Goal: Transaction & Acquisition: Book appointment/travel/reservation

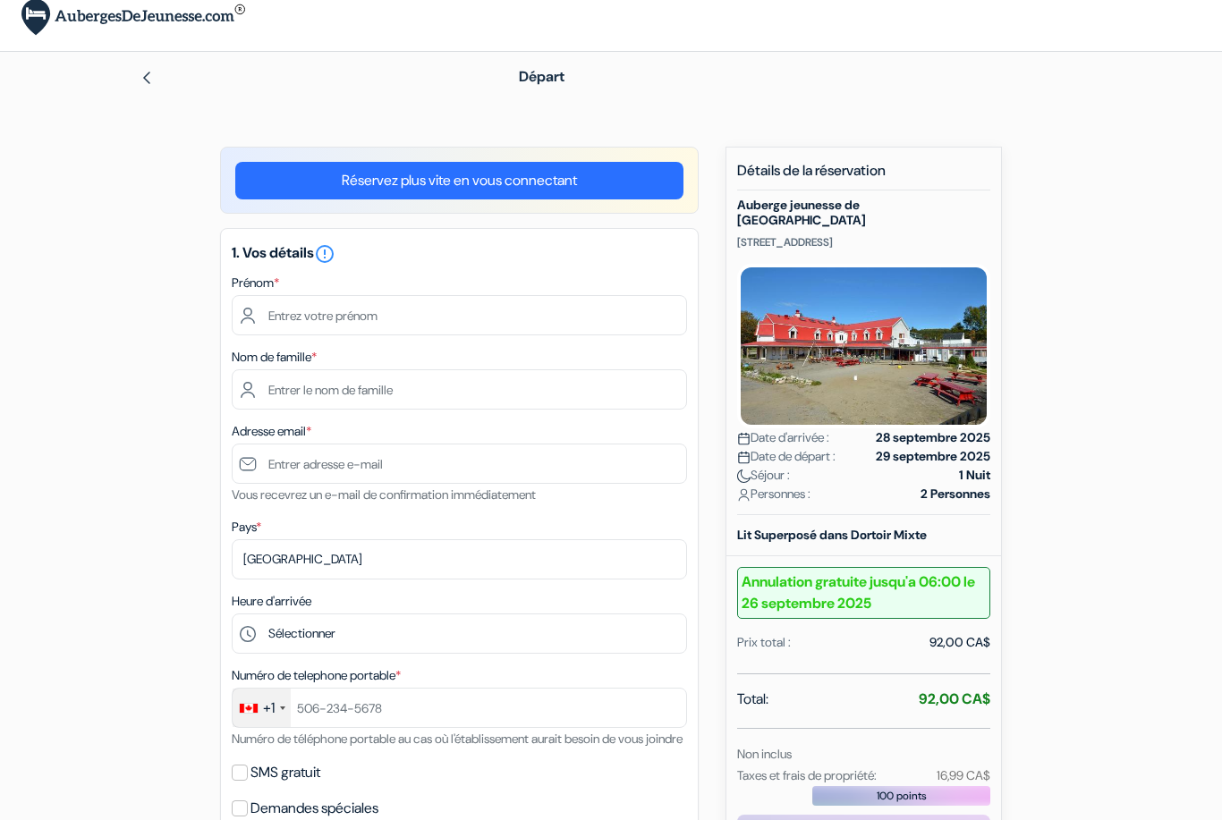
scroll to position [35, 0]
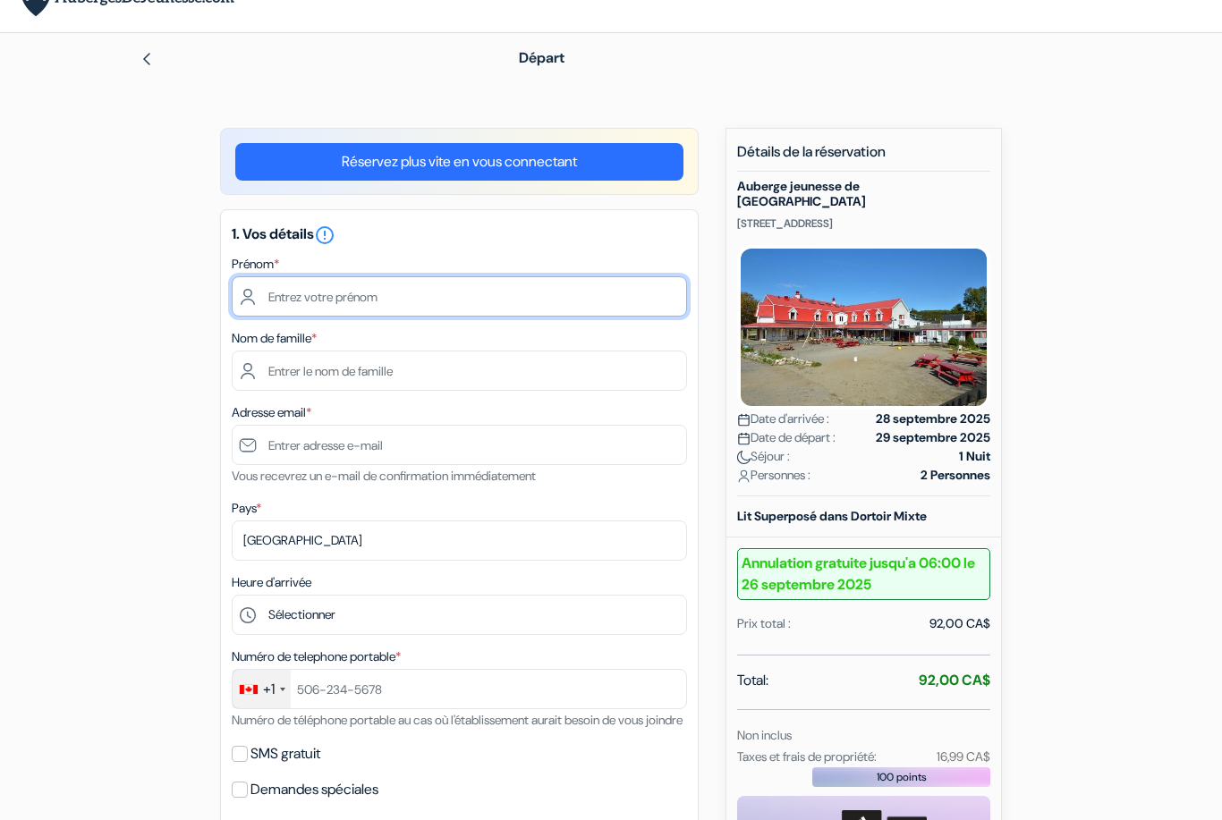
click at [448, 298] on input "text" at bounding box center [459, 296] width 455 height 40
type input "Antonin"
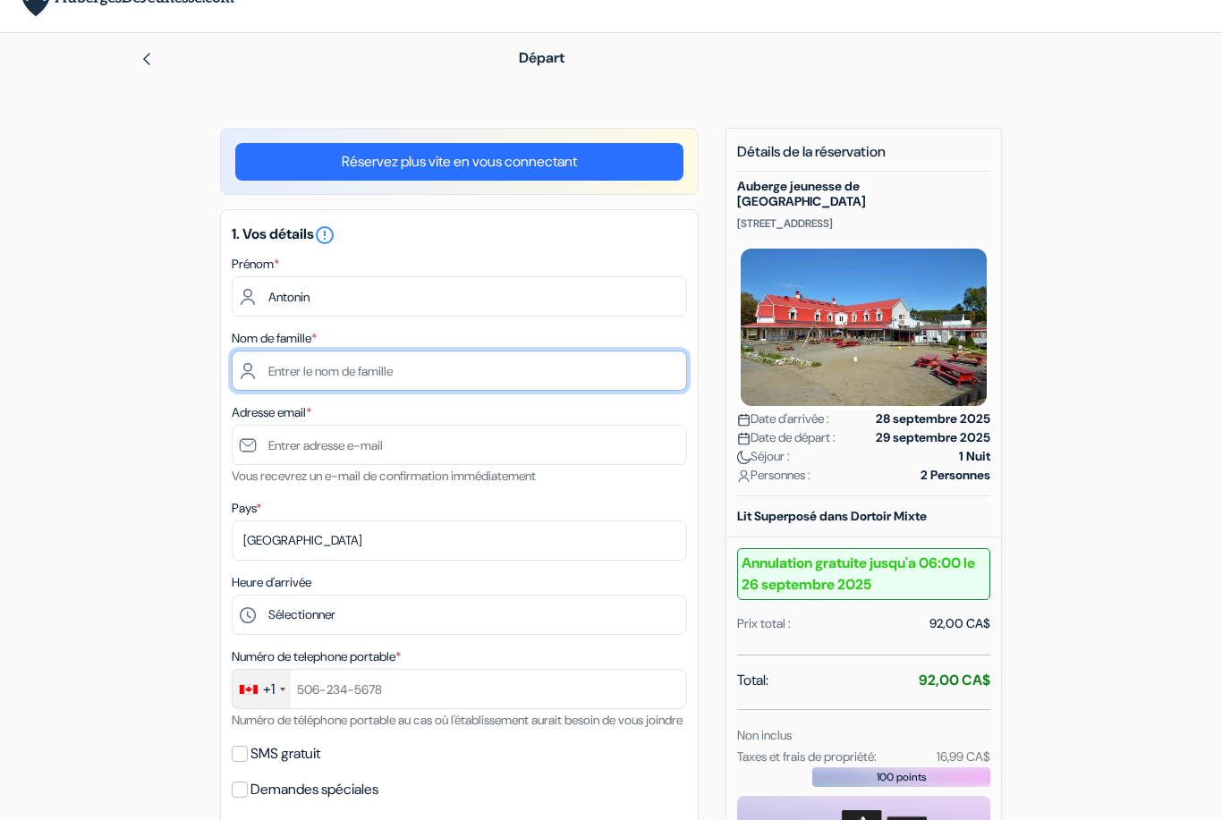
click at [419, 364] on input "text" at bounding box center [459, 371] width 455 height 40
type input "Vlaminck"
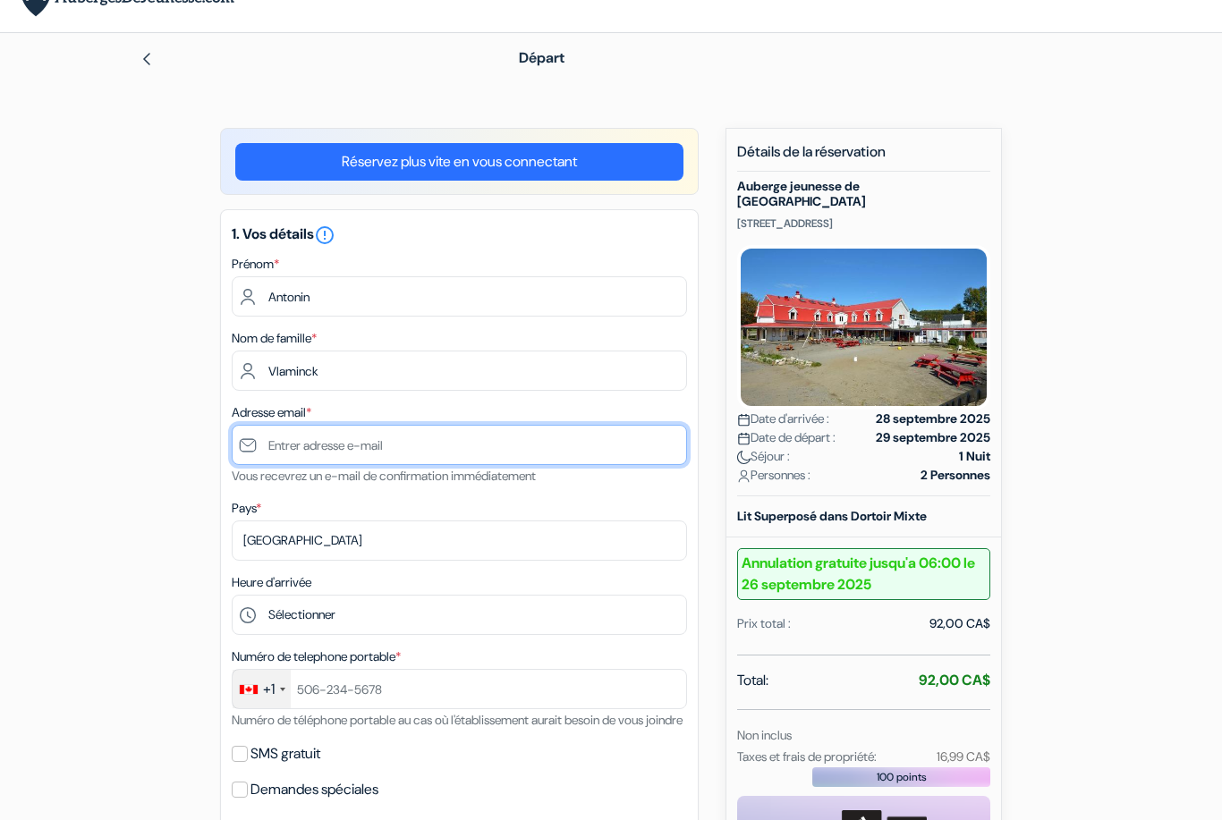
click at [391, 443] on input "text" at bounding box center [459, 445] width 455 height 40
type input "[EMAIL_ADDRESS][DOMAIN_NAME]"
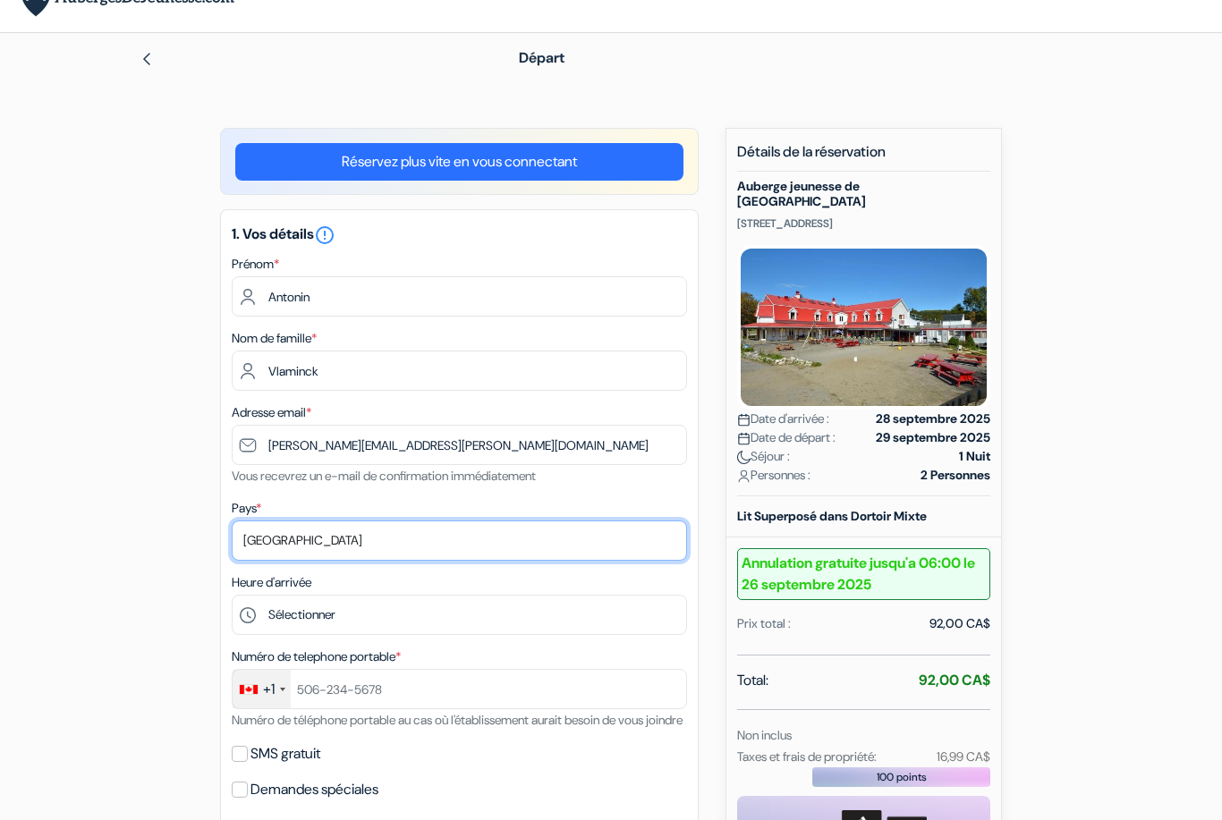
select select "be"
click at [110, 459] on div "add_box Auberge jeunesse de Tadoussac 158 Rue du Bateau Passeur, Tadoussac, Can…" at bounding box center [611, 818] width 1020 height 1381
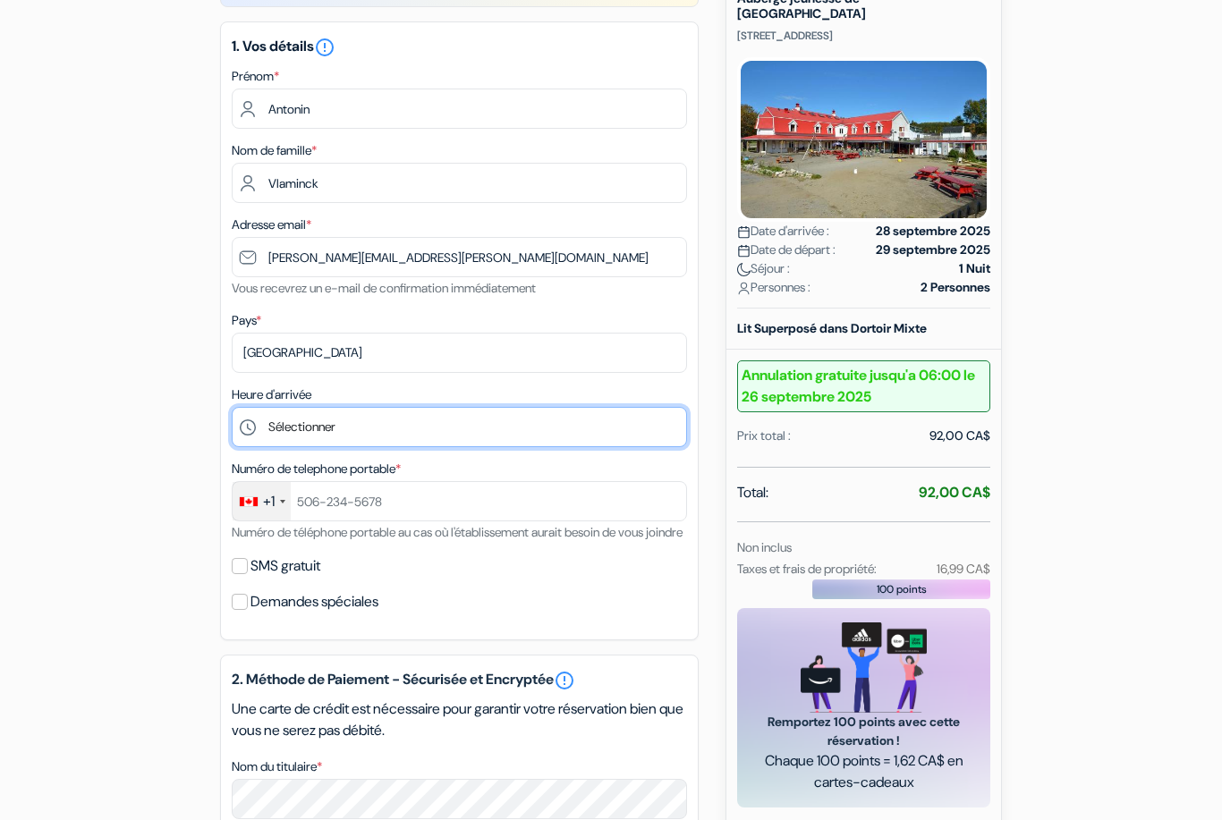
scroll to position [223, 0]
select select "20"
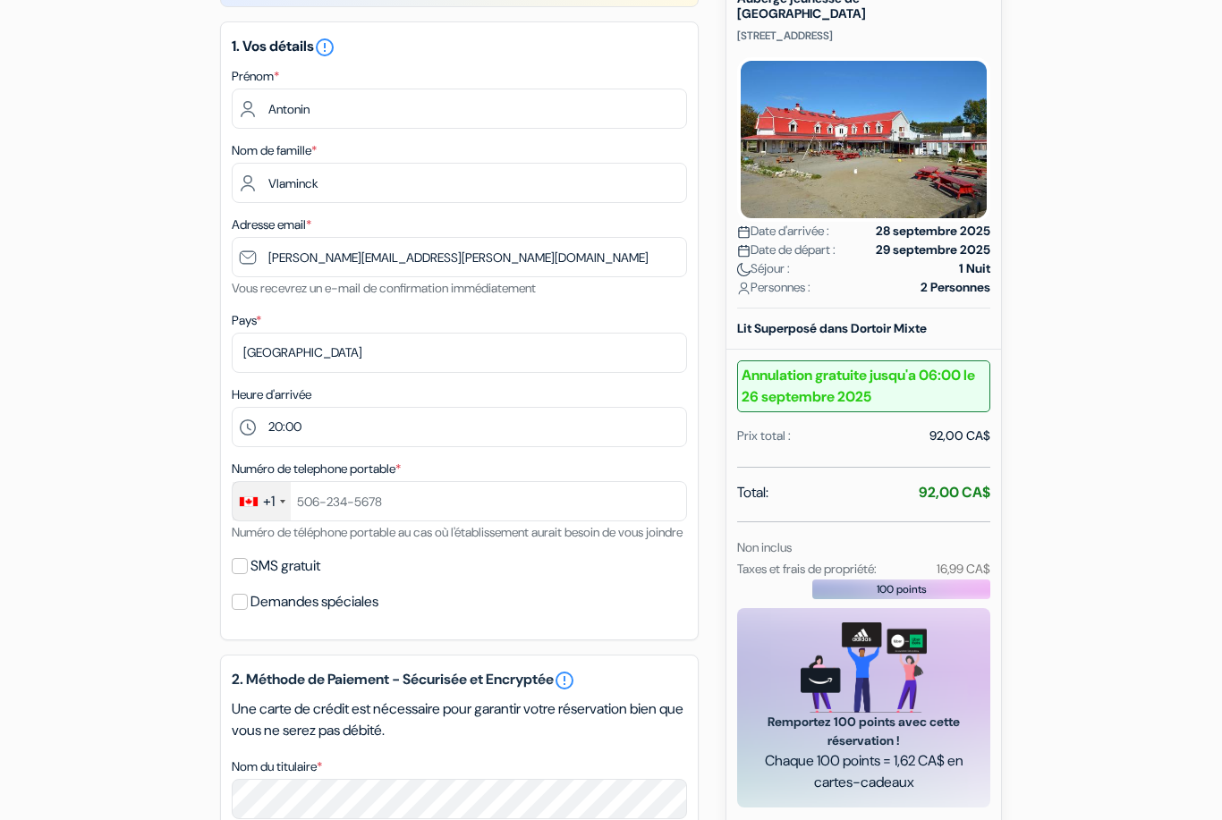
click at [150, 443] on div "add_box Auberge jeunesse de Tadoussac 158 Rue du Bateau Passeur, Tadoussac, Can…" at bounding box center [611, 630] width 1020 height 1381
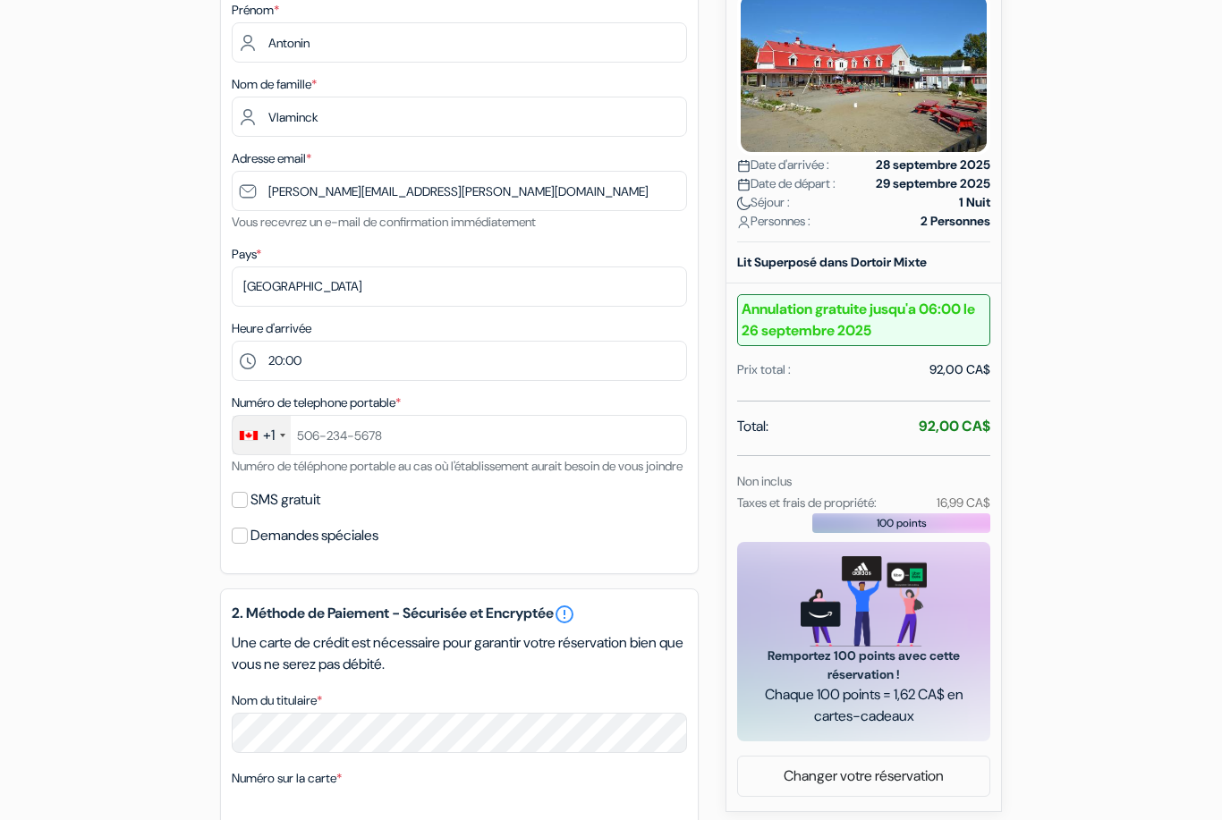
scroll to position [290, 0]
click at [315, 427] on input "text" at bounding box center [459, 434] width 455 height 40
click at [54, 400] on form "Départ add_box Auberge jeunesse de Tadoussac 158 Rue du Bateau Passeur, Tadouss…" at bounding box center [611, 493] width 1222 height 1431
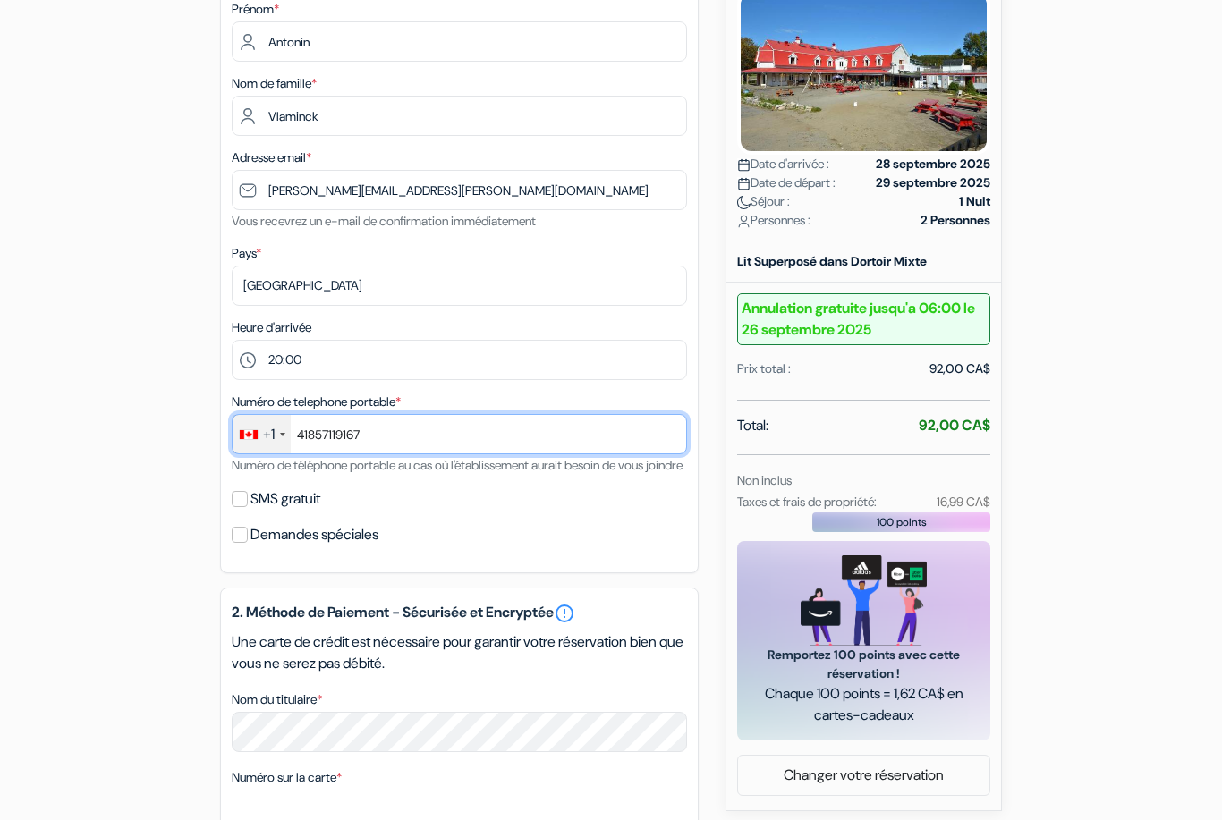
click at [338, 434] on input "41857119167" at bounding box center [459, 434] width 455 height 40
type input "4185719167"
click at [89, 454] on form "Départ add_box Auberge jeunesse de Tadoussac 158 Rue du Bateau Passeur, Tadouss…" at bounding box center [611, 493] width 1222 height 1431
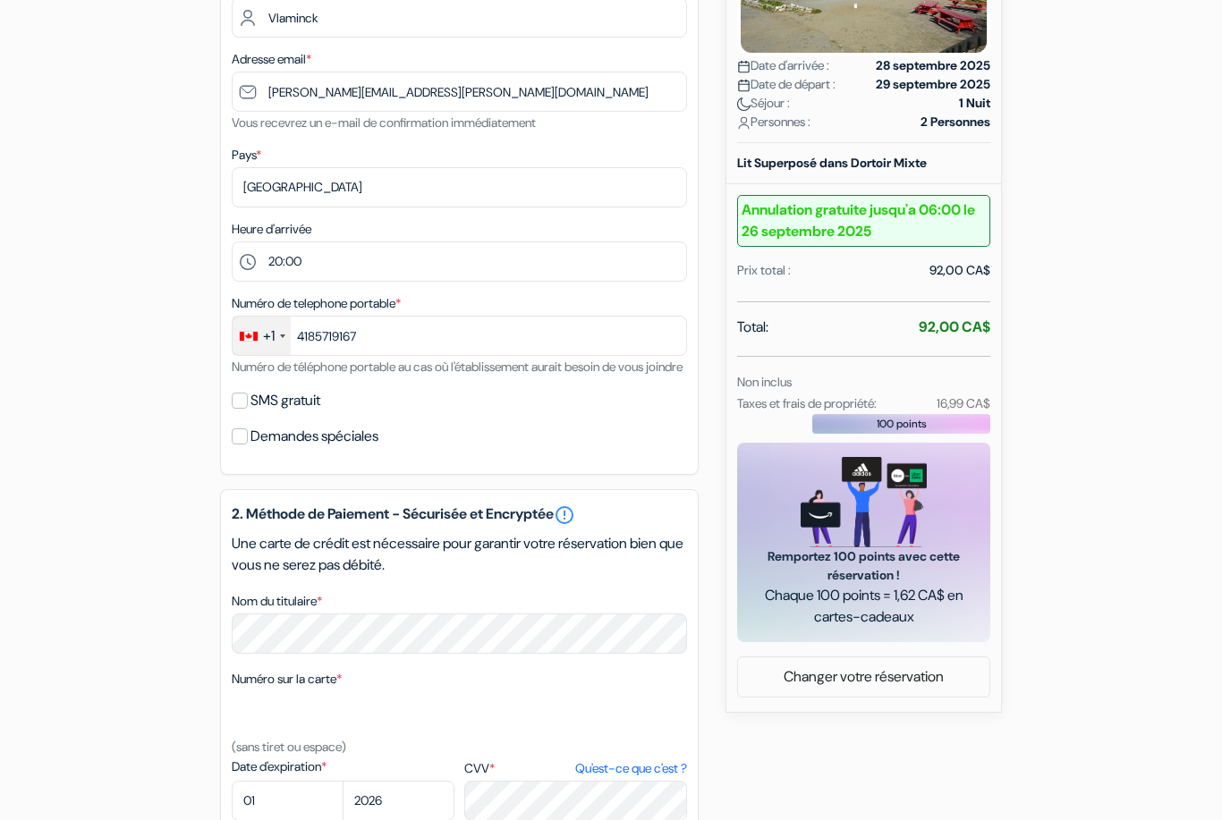
scroll to position [388, 0]
click at [241, 409] on input "SMS gratuit" at bounding box center [240, 401] width 16 height 16
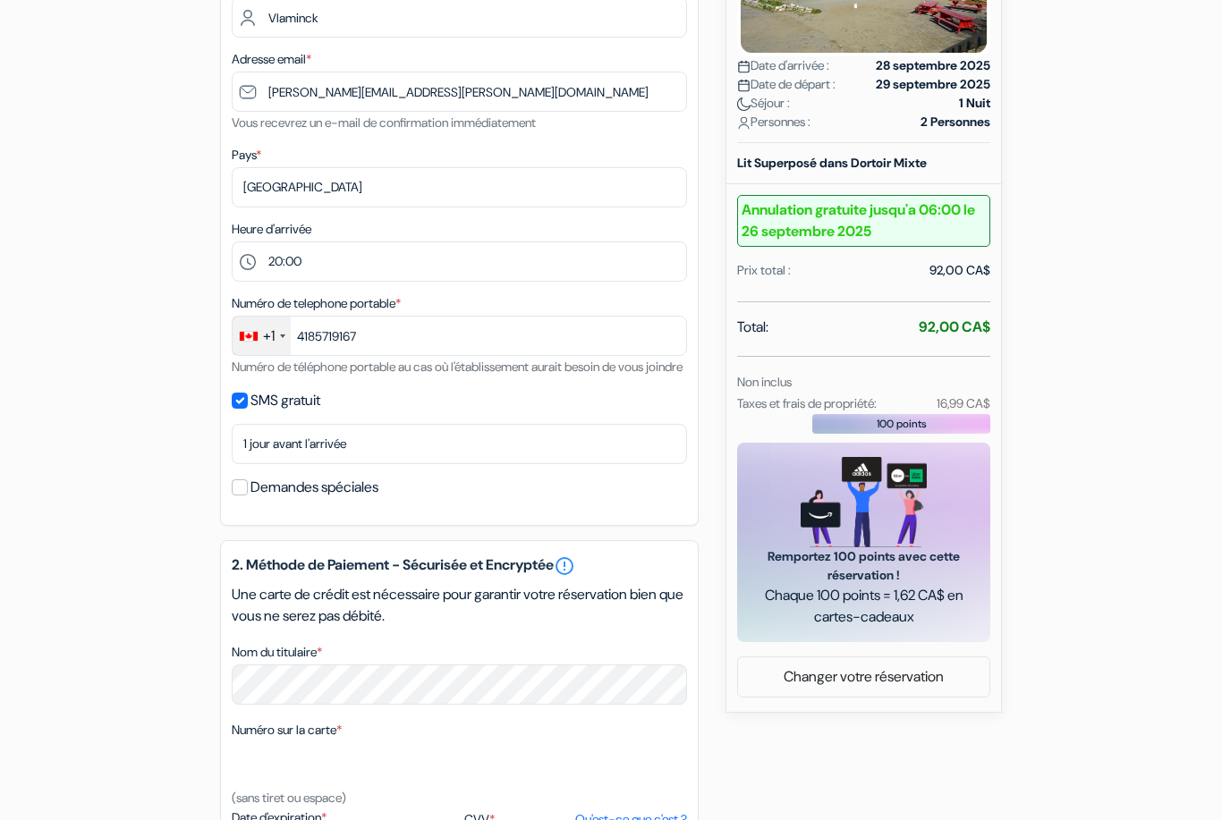
click at [241, 409] on input "SMS gratuit" at bounding box center [240, 401] width 16 height 16
checkbox input "false"
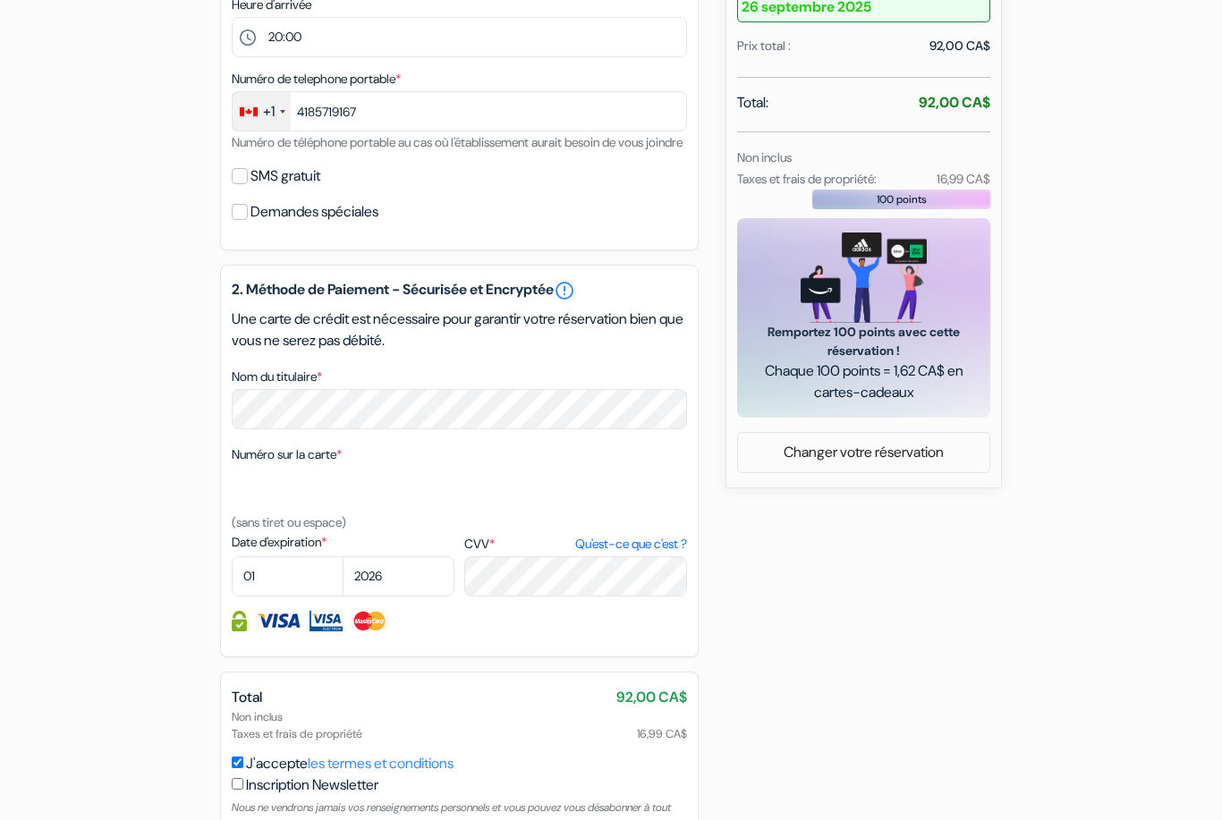
scroll to position [613, 0]
click at [37, 499] on form "Départ add_box Auberge jeunesse de Tadoussac 158 Rue du Bateau Passeur, Tadouss…" at bounding box center [611, 170] width 1222 height 1431
select select "04"
click at [157, 613] on div "add_box Auberge jeunesse de Tadoussac 158 Rue du Bateau Passeur, Tadoussac, Can…" at bounding box center [611, 239] width 1020 height 1381
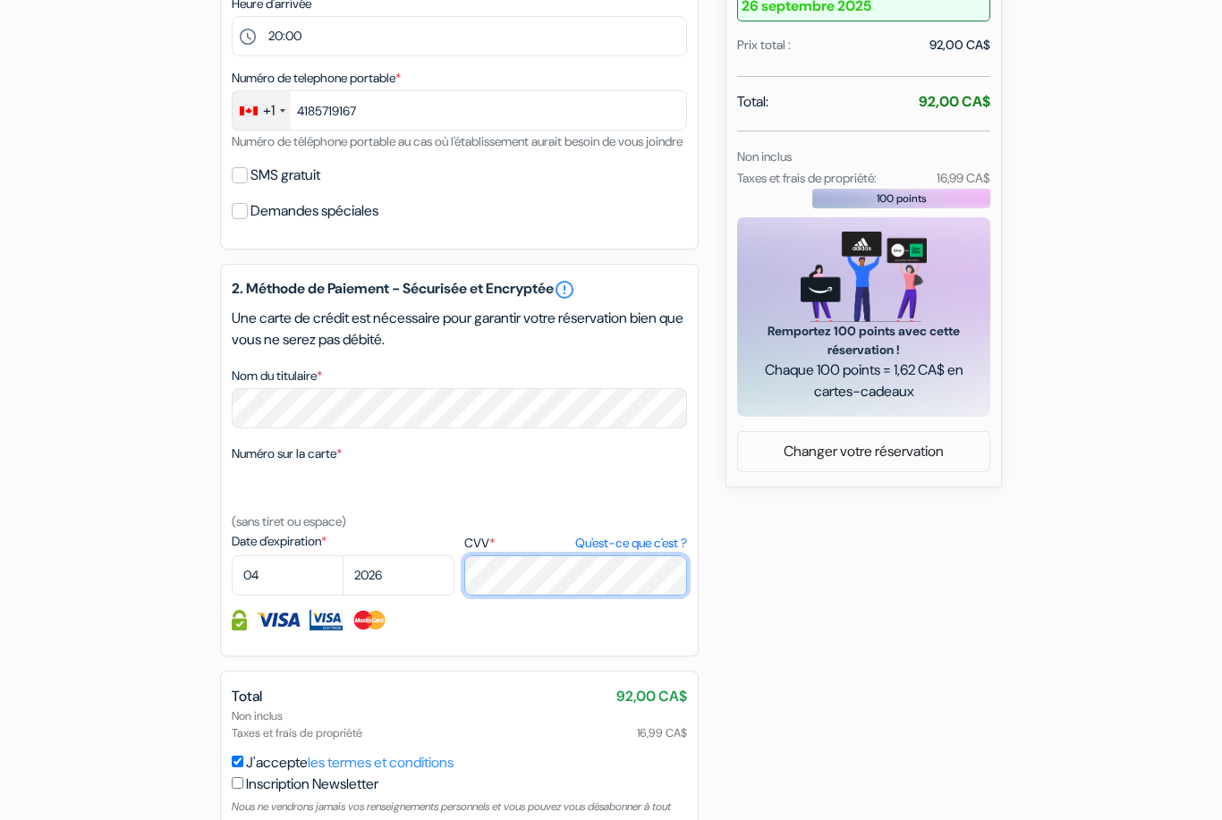
scroll to position [613, 0]
click at [188, 606] on div "add_box Auberge jeunesse de Tadoussac 158 Rue du Bateau Passeur, Tadoussac, Can…" at bounding box center [611, 240] width 1020 height 1381
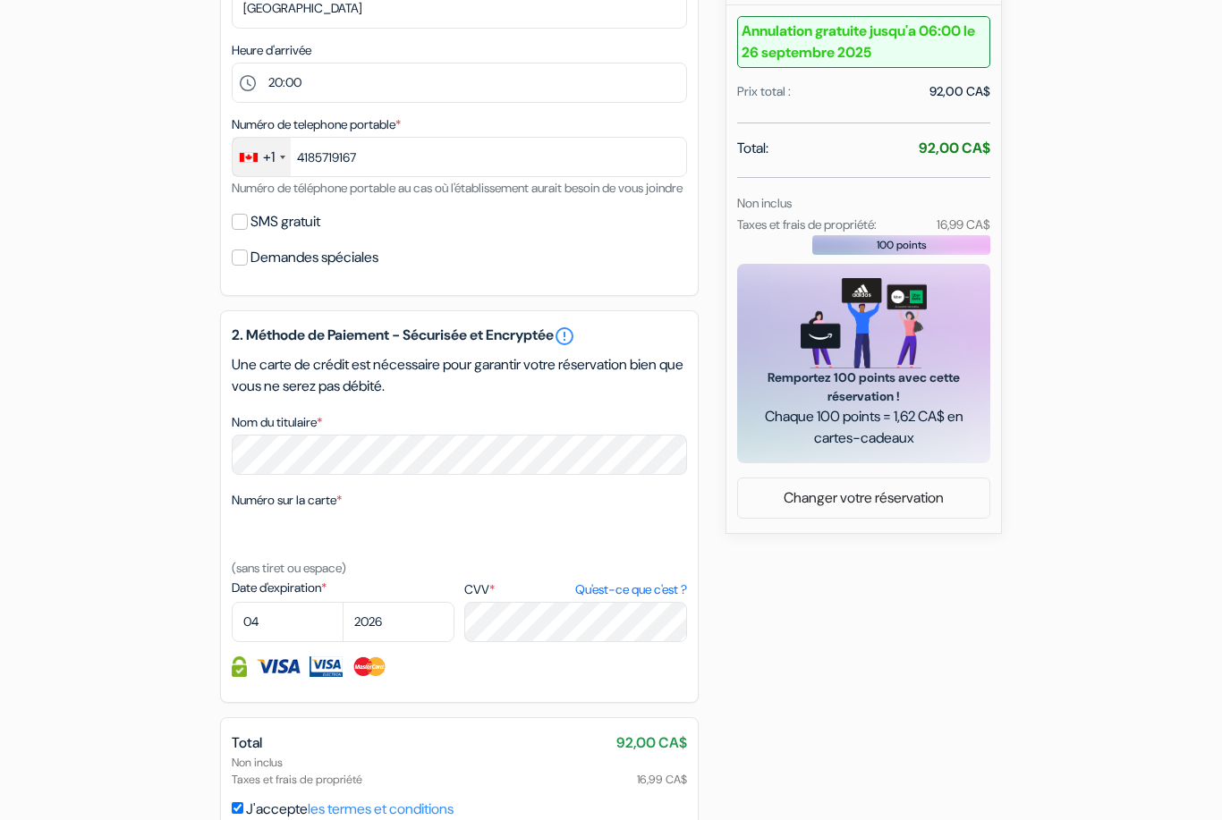
scroll to position [688, 0]
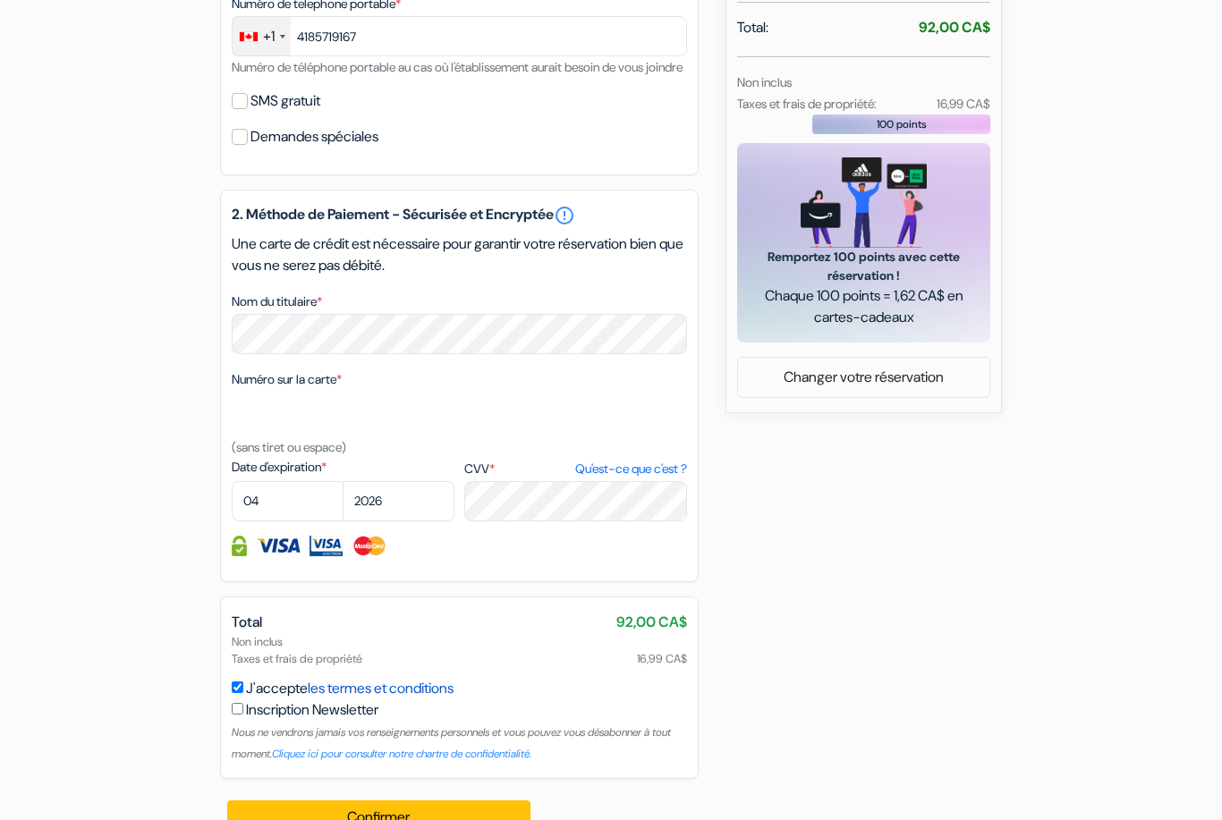
click at [382, 698] on link "les termes et conditions" at bounding box center [381, 688] width 146 height 19
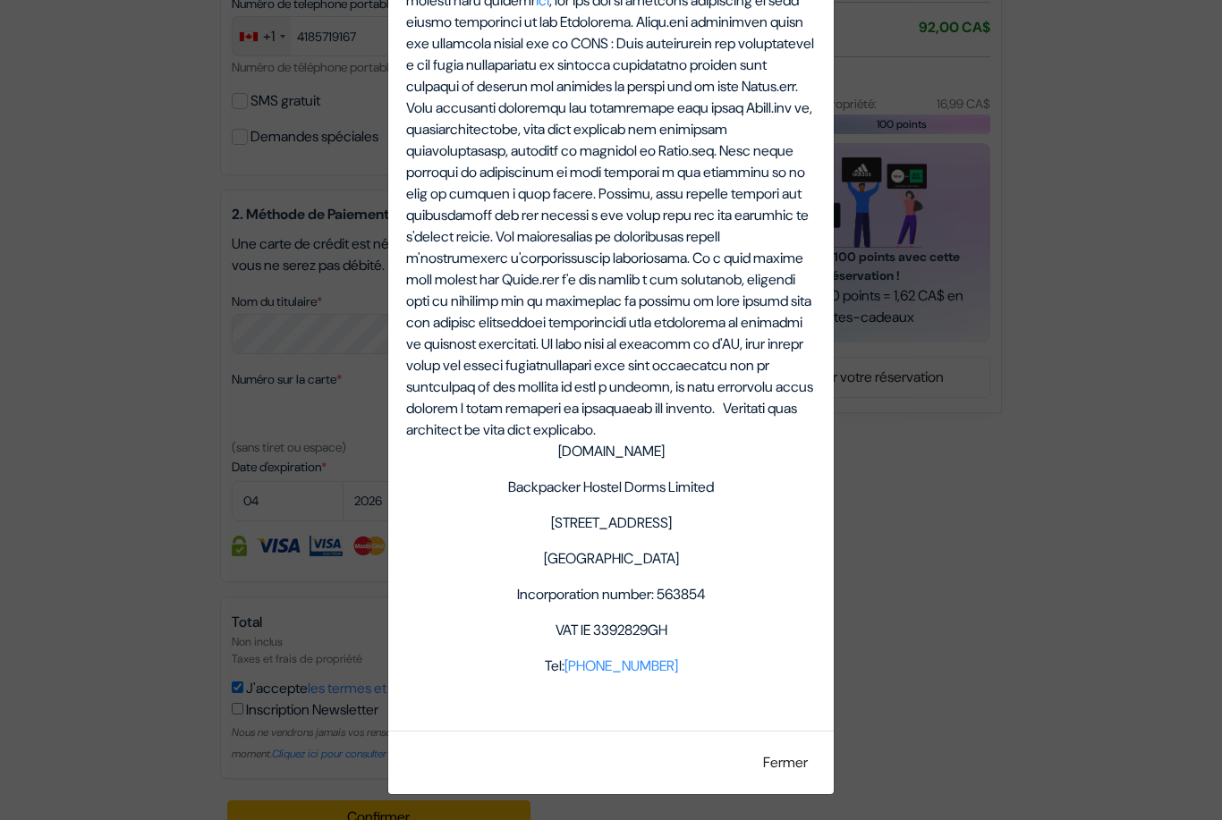
scroll to position [6309, 0]
click at [0, 594] on div "Termes et Conditions Termes et conditions pour les services fournis sur notre s…" at bounding box center [611, 410] width 1222 height 820
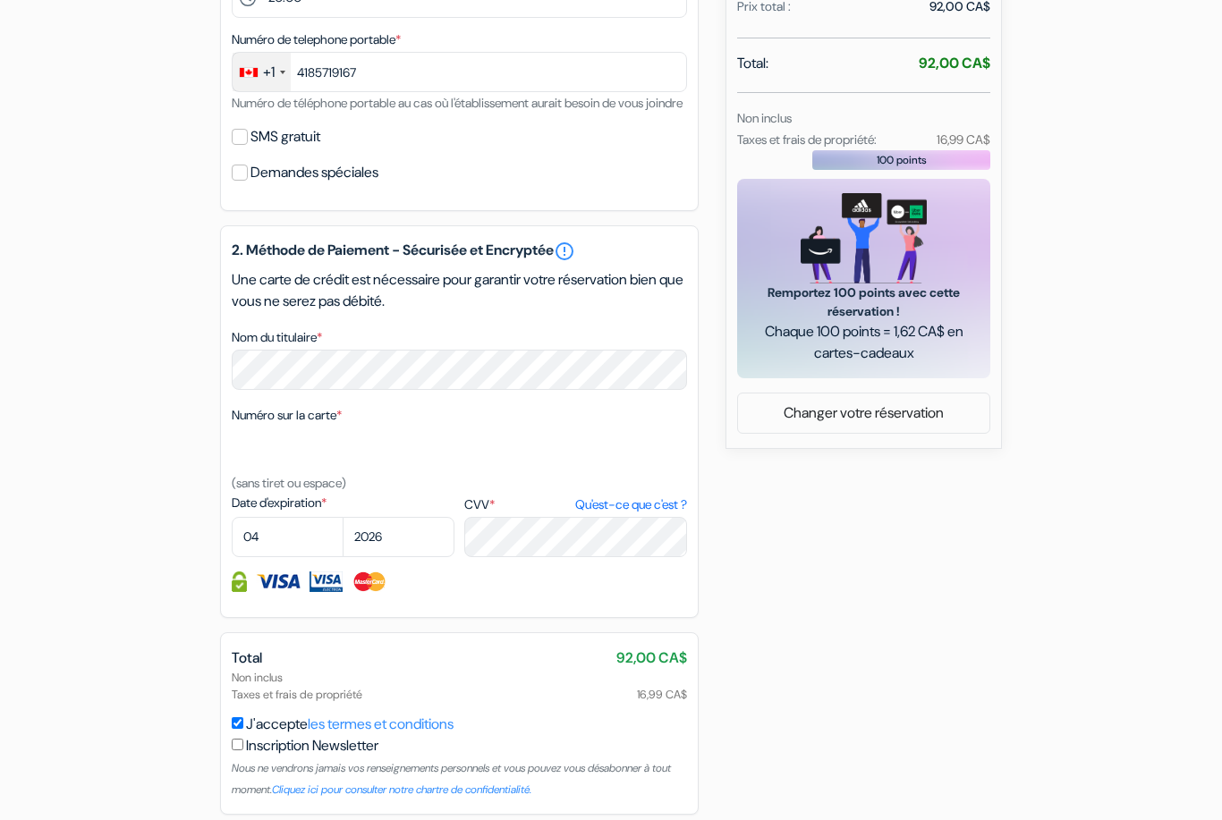
scroll to position [688, 0]
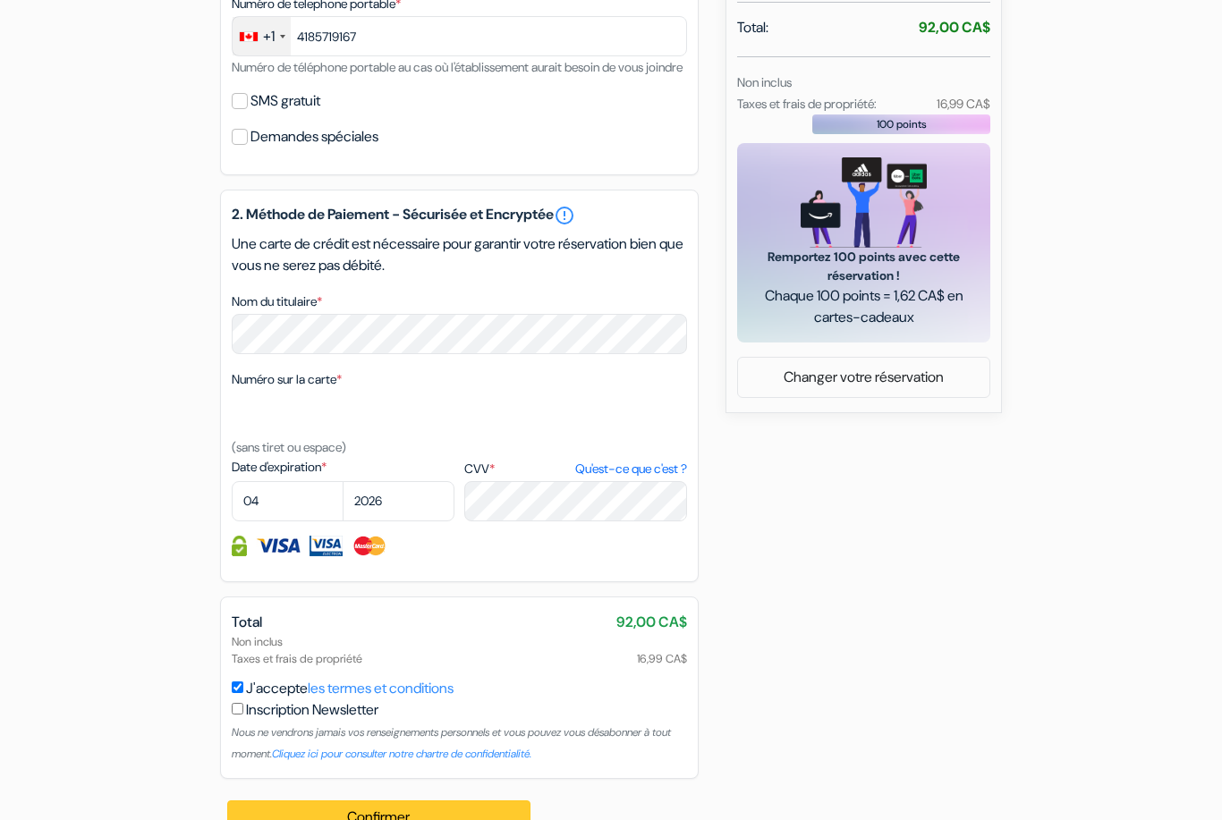
click at [360, 819] on button "Confirmer Loading..." at bounding box center [378, 818] width 303 height 34
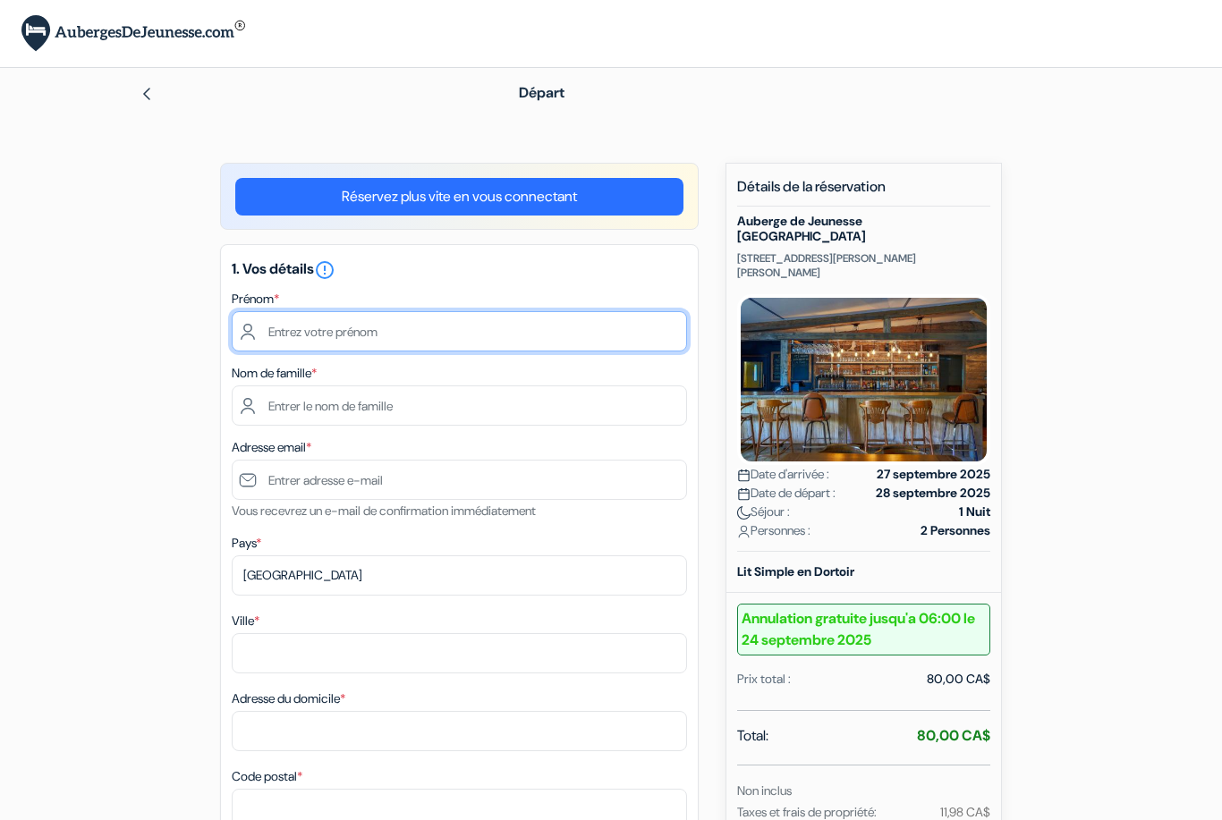
click at [294, 327] on input "text" at bounding box center [459, 331] width 455 height 40
type input "Antonin"
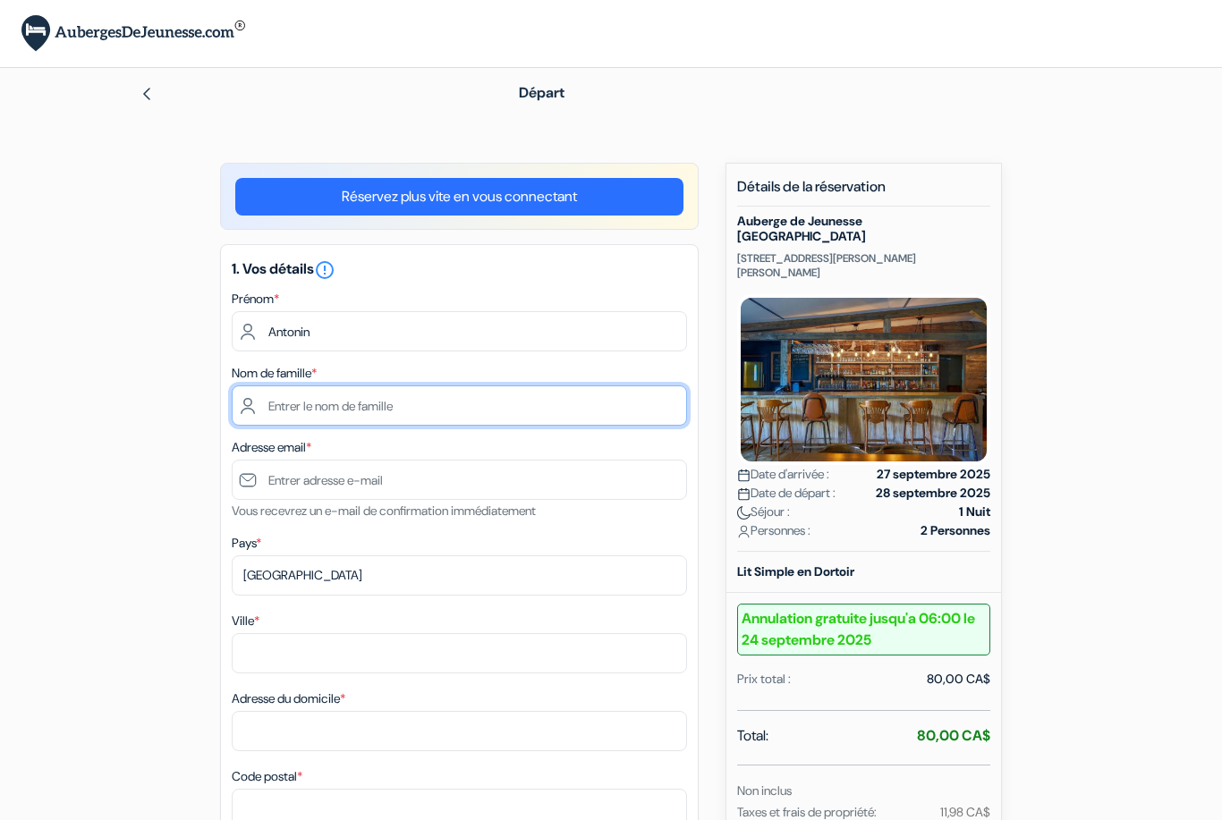
click at [312, 419] on input "text" at bounding box center [459, 406] width 455 height 40
type input "Vlaminck"
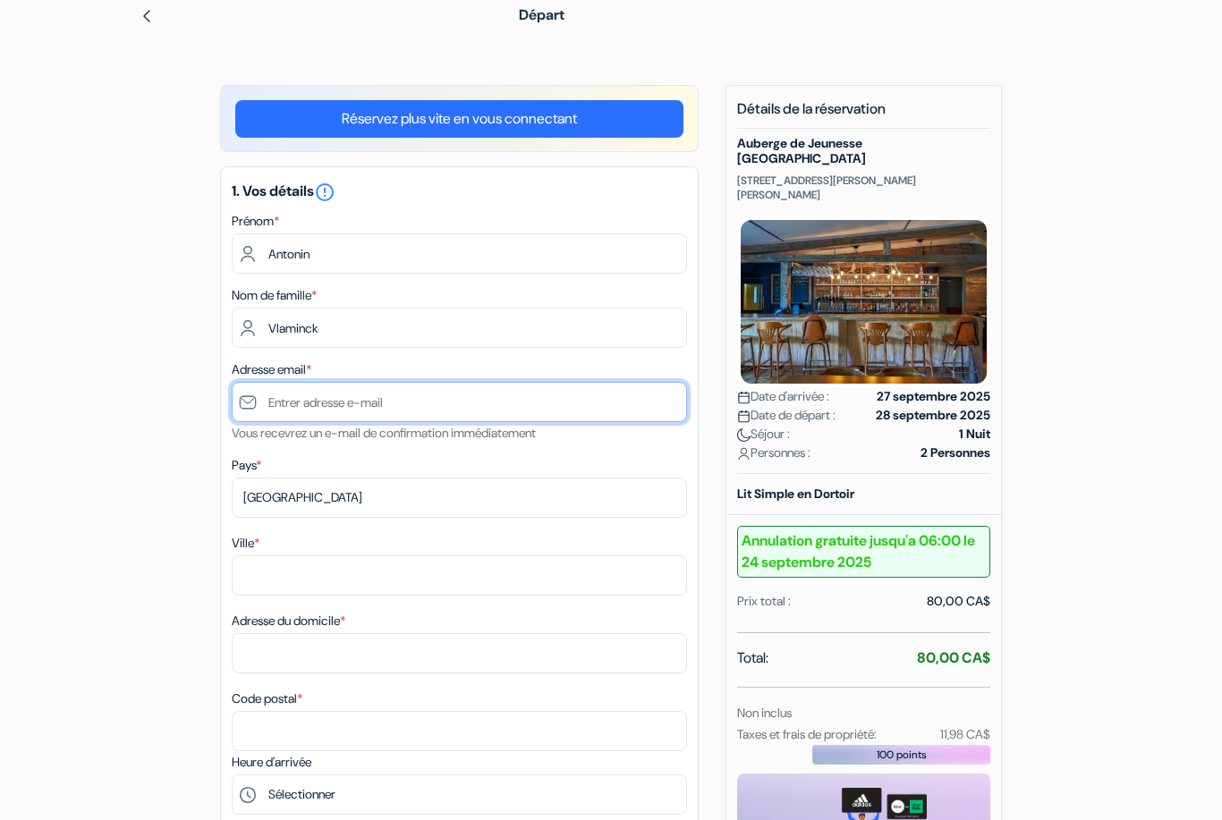
click at [289, 403] on input "text" at bounding box center [459, 402] width 455 height 40
type input "Antonin.vlaminck@icloud.com"
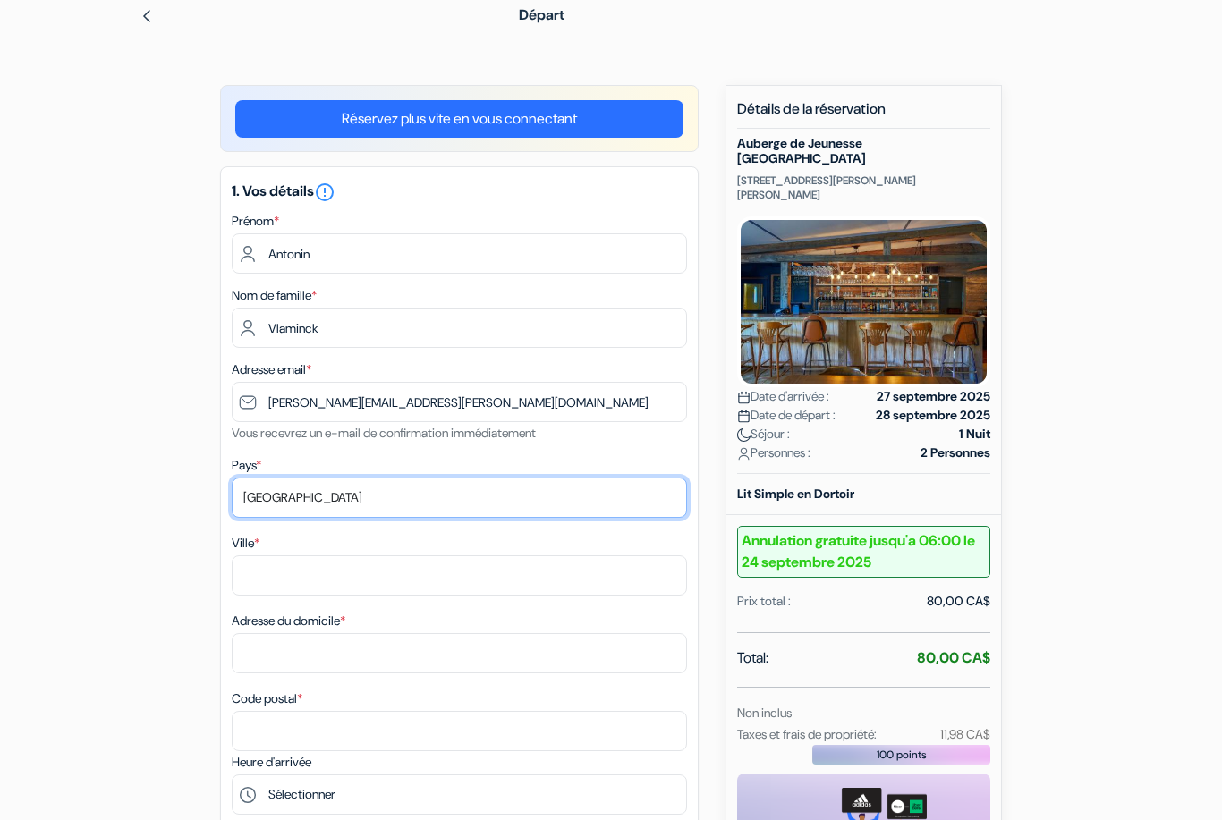
select select "be"
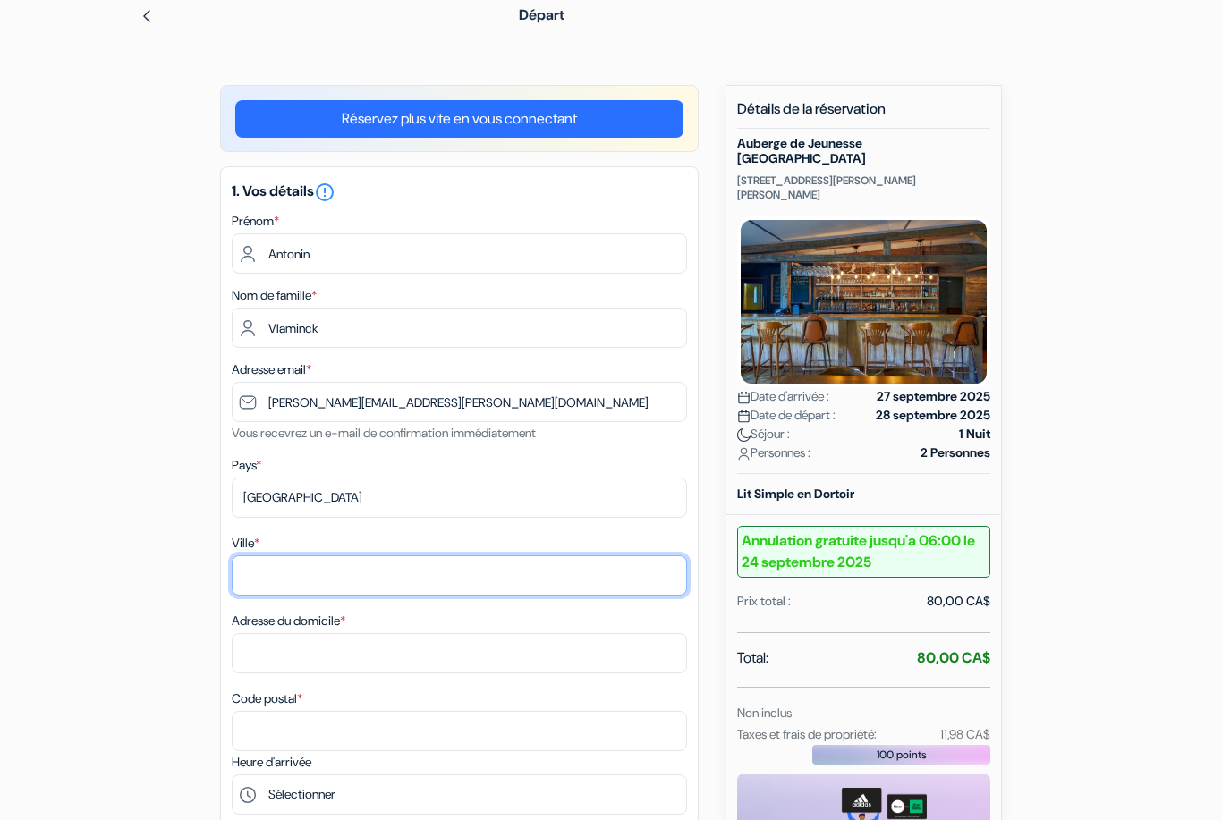
click at [337, 576] on input "Ville *" at bounding box center [459, 575] width 455 height 40
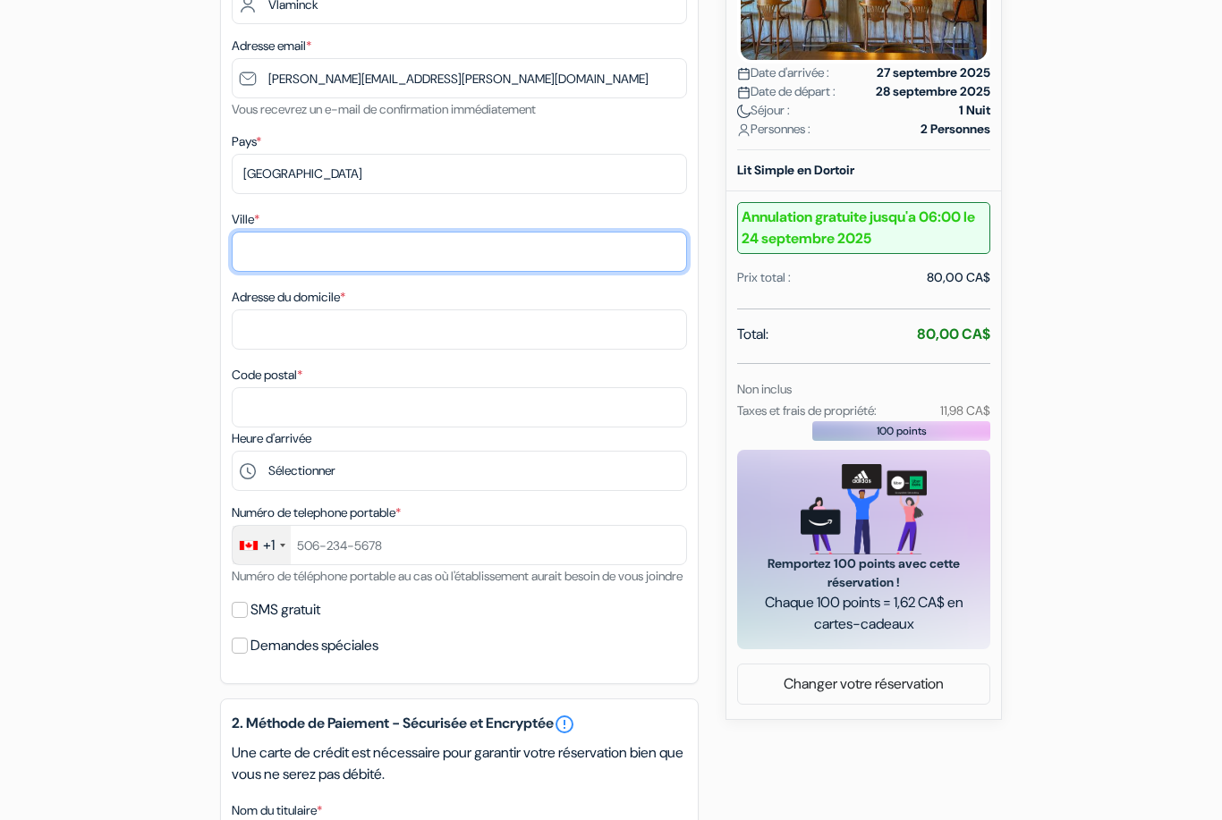
scroll to position [399, 0]
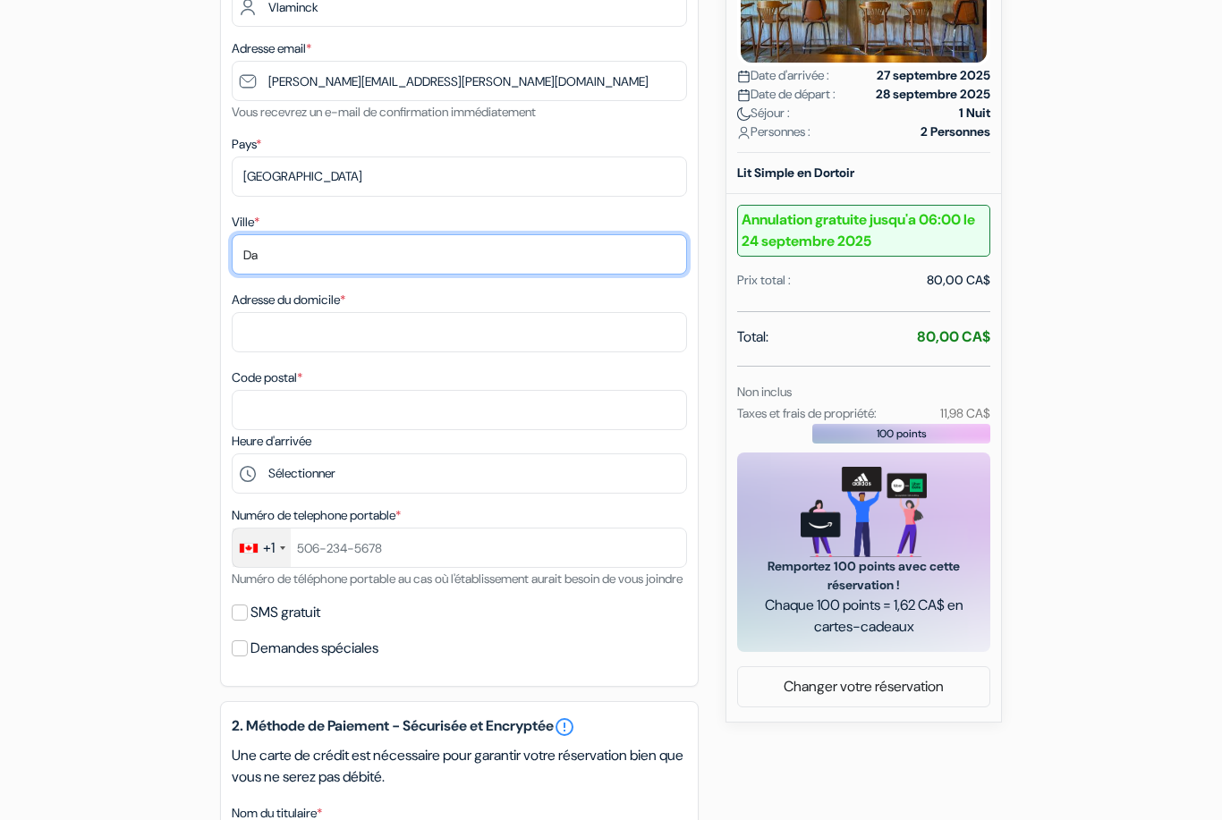
type input "D"
click at [106, 389] on div "add_box Auberge de Jeunesse Le Camp De Base 5 Rue Saint-Jean-Baptiste, LʼAnse-S…" at bounding box center [611, 566] width 1020 height 1604
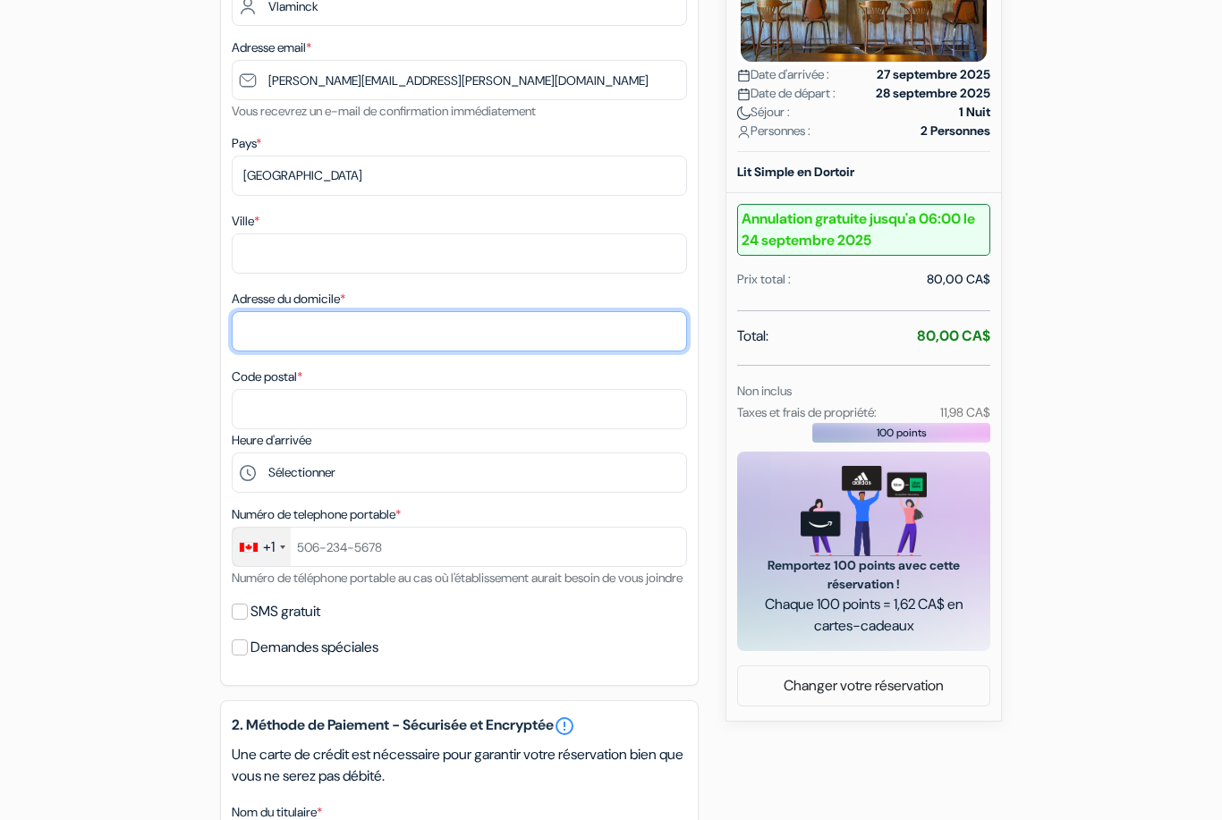
click at [329, 331] on input "Adresse du domicile *" at bounding box center [459, 332] width 455 height 40
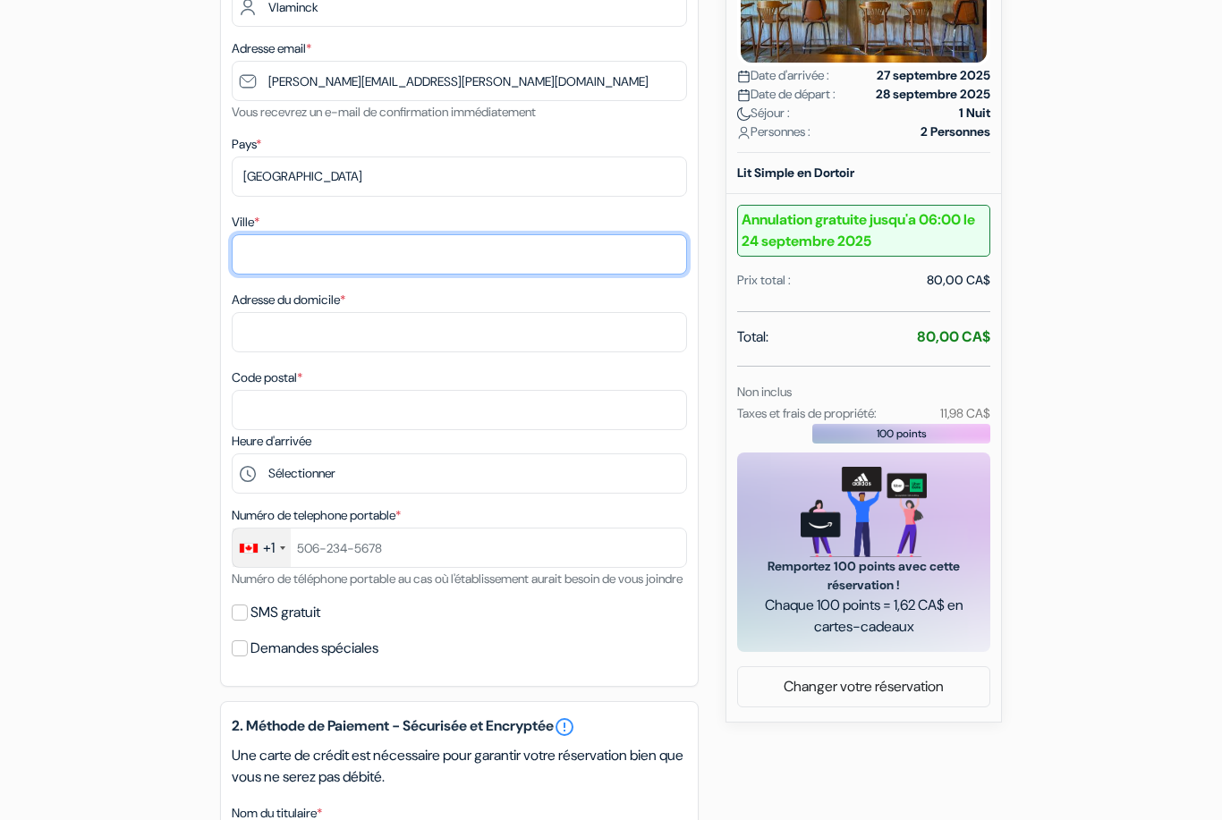
click at [311, 258] on input "Ville *" at bounding box center [459, 254] width 455 height 40
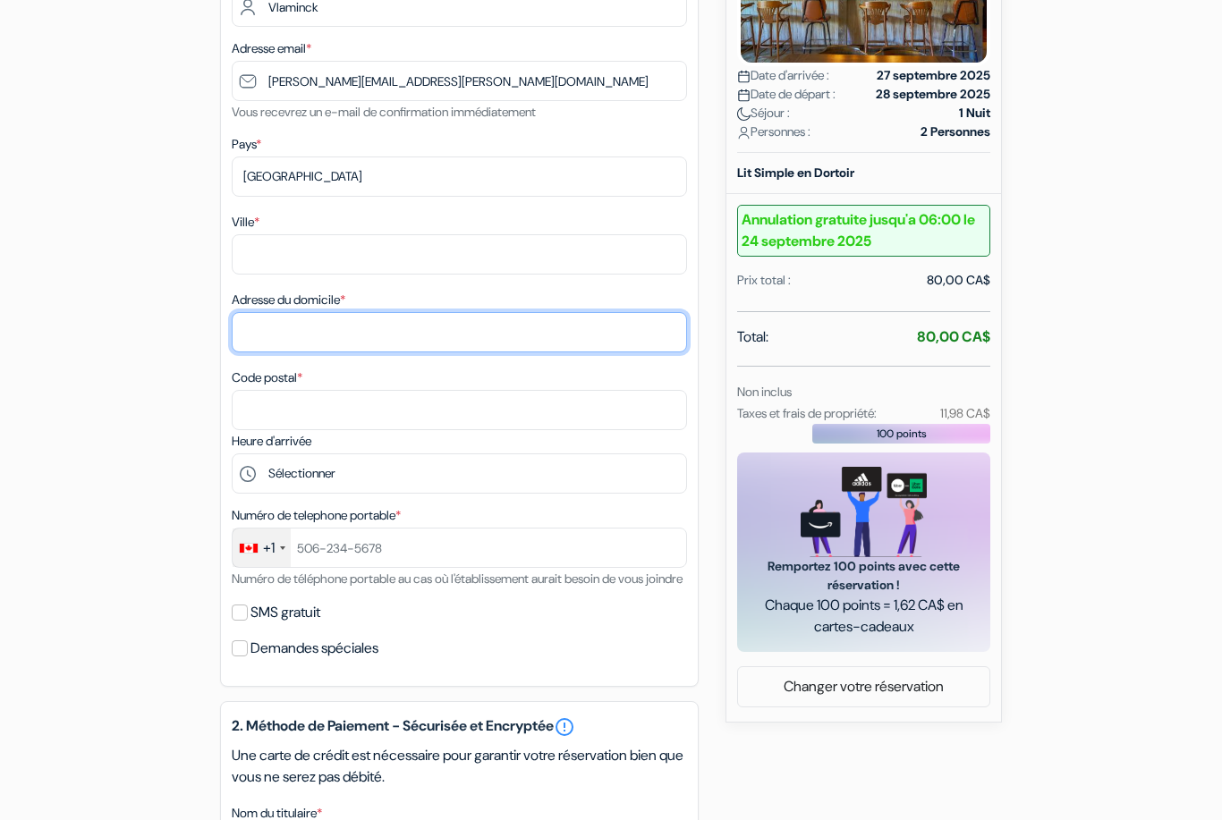
click at [304, 327] on input "Adresse du domicile *" at bounding box center [459, 332] width 455 height 40
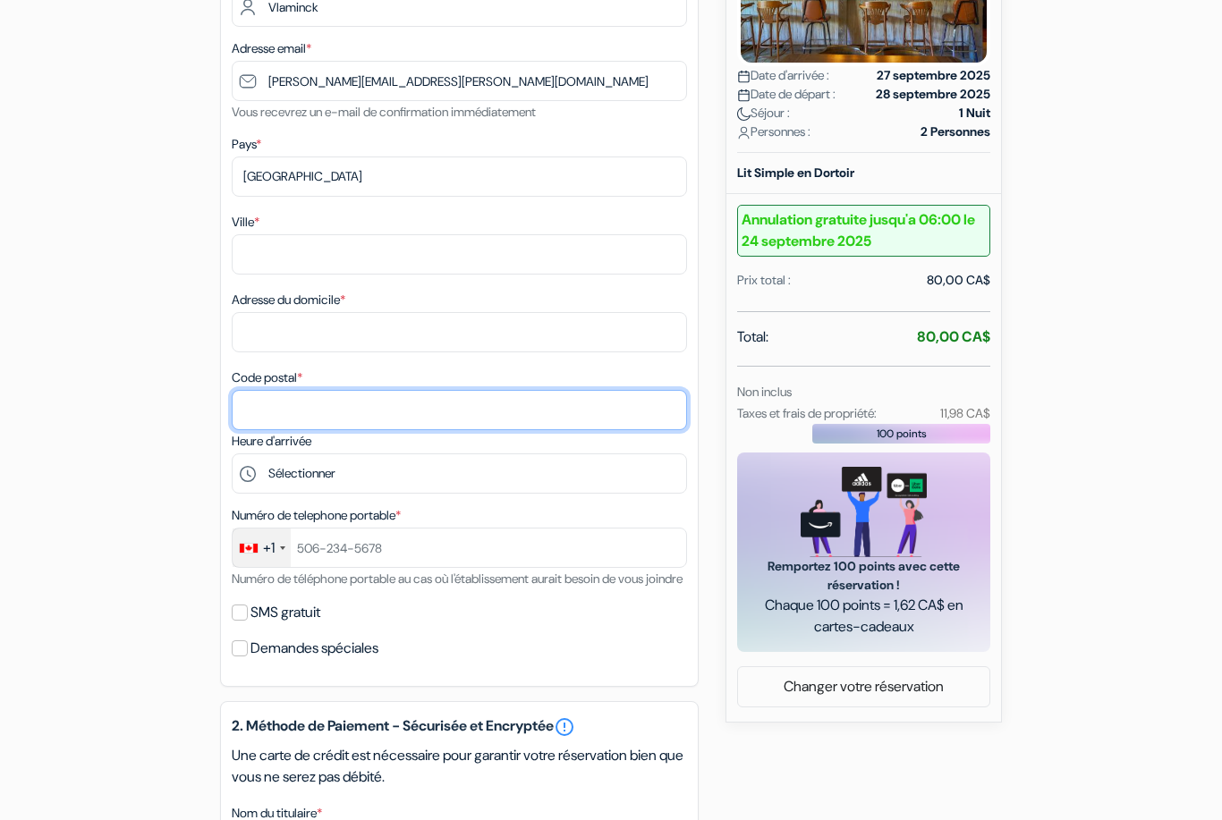
click at [298, 404] on input "Code postal *" at bounding box center [459, 410] width 455 height 40
type input "6929"
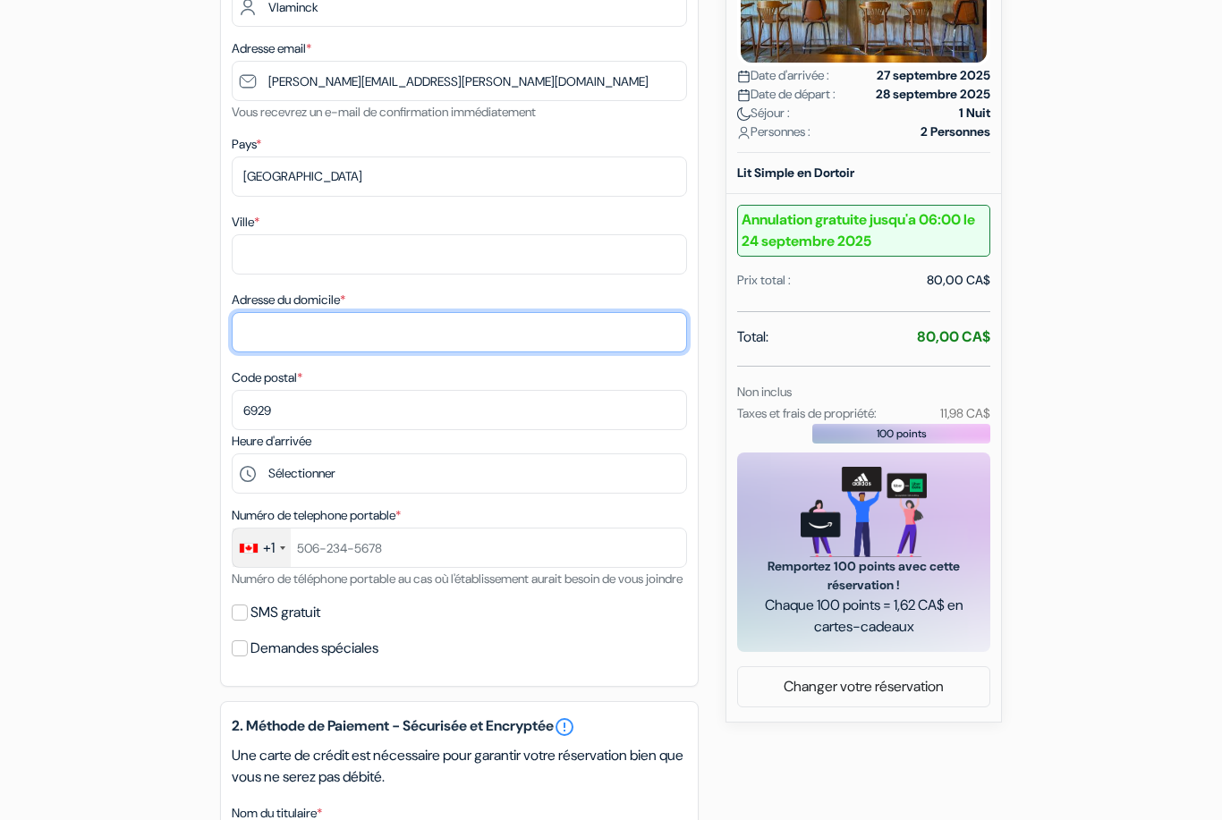
click at [321, 332] on input "Adresse du domicile *" at bounding box center [459, 332] width 455 height 40
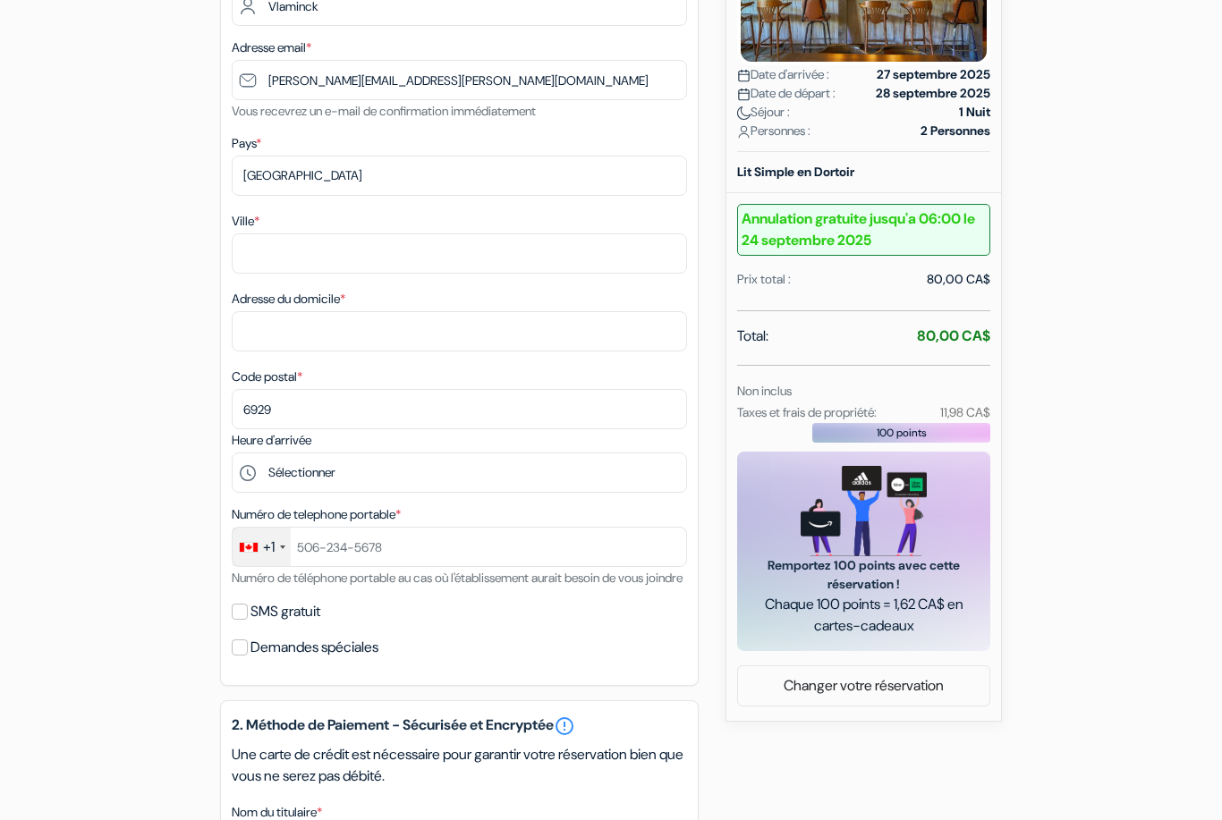
scroll to position [400, 0]
select select "19"
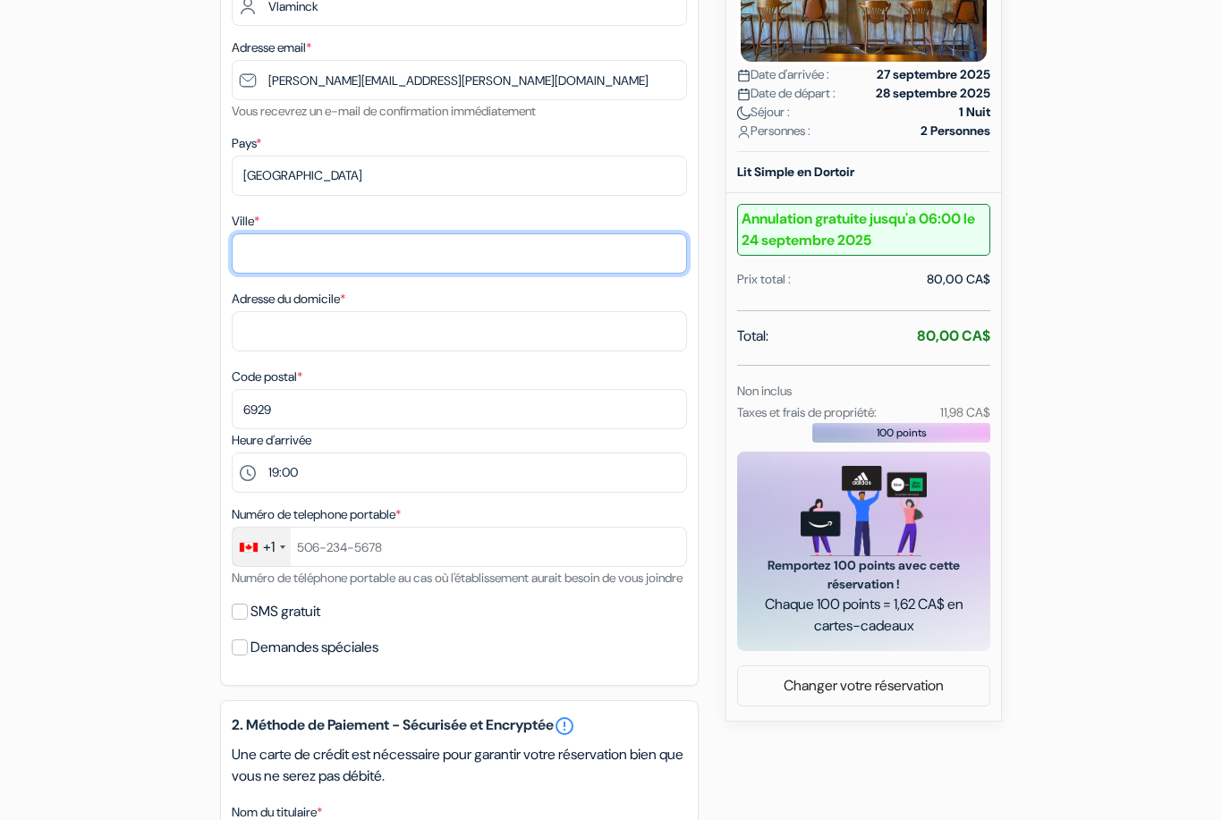
click at [275, 250] on input "Ville *" at bounding box center [459, 253] width 455 height 40
type input "Daverdisse"
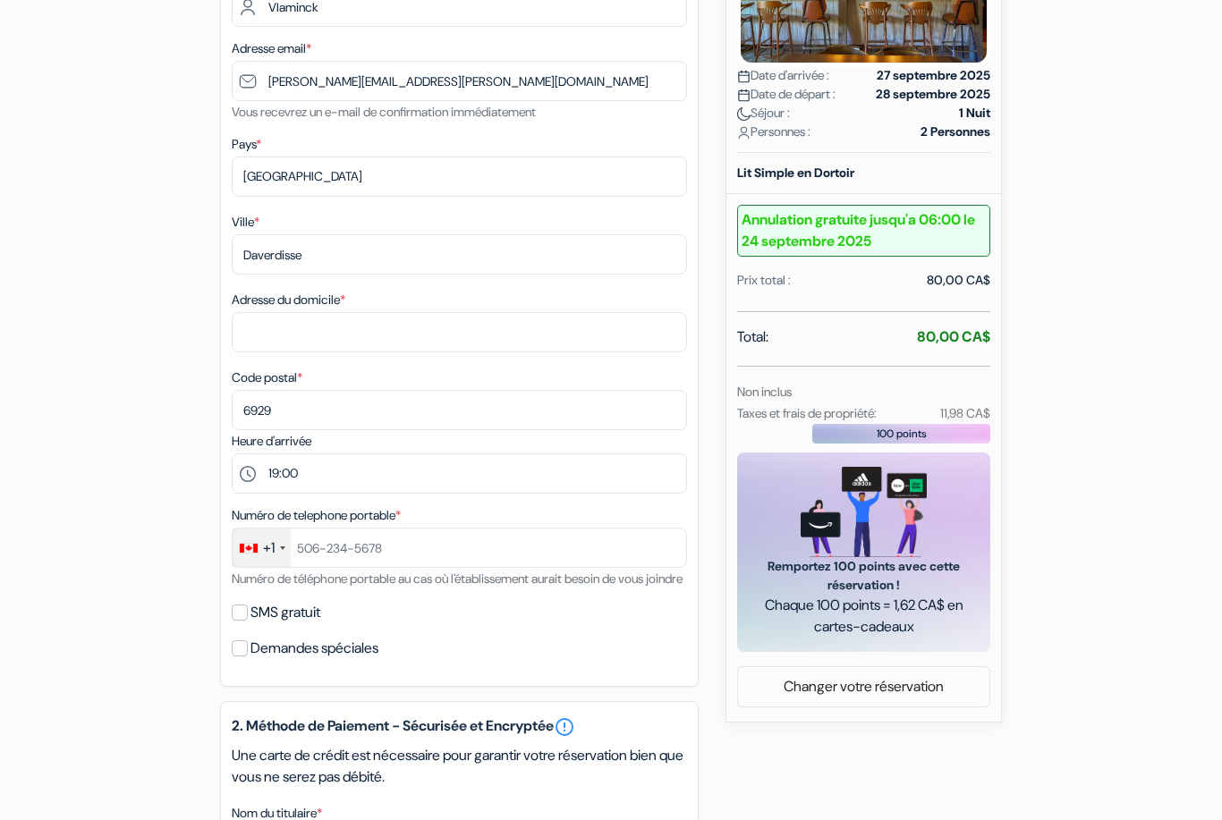
click at [173, 255] on div "add_box Auberge de Jeunesse Le Camp De Base 5 Rue Saint-Jean-Baptiste, LʼAnse-S…" at bounding box center [611, 566] width 1020 height 1604
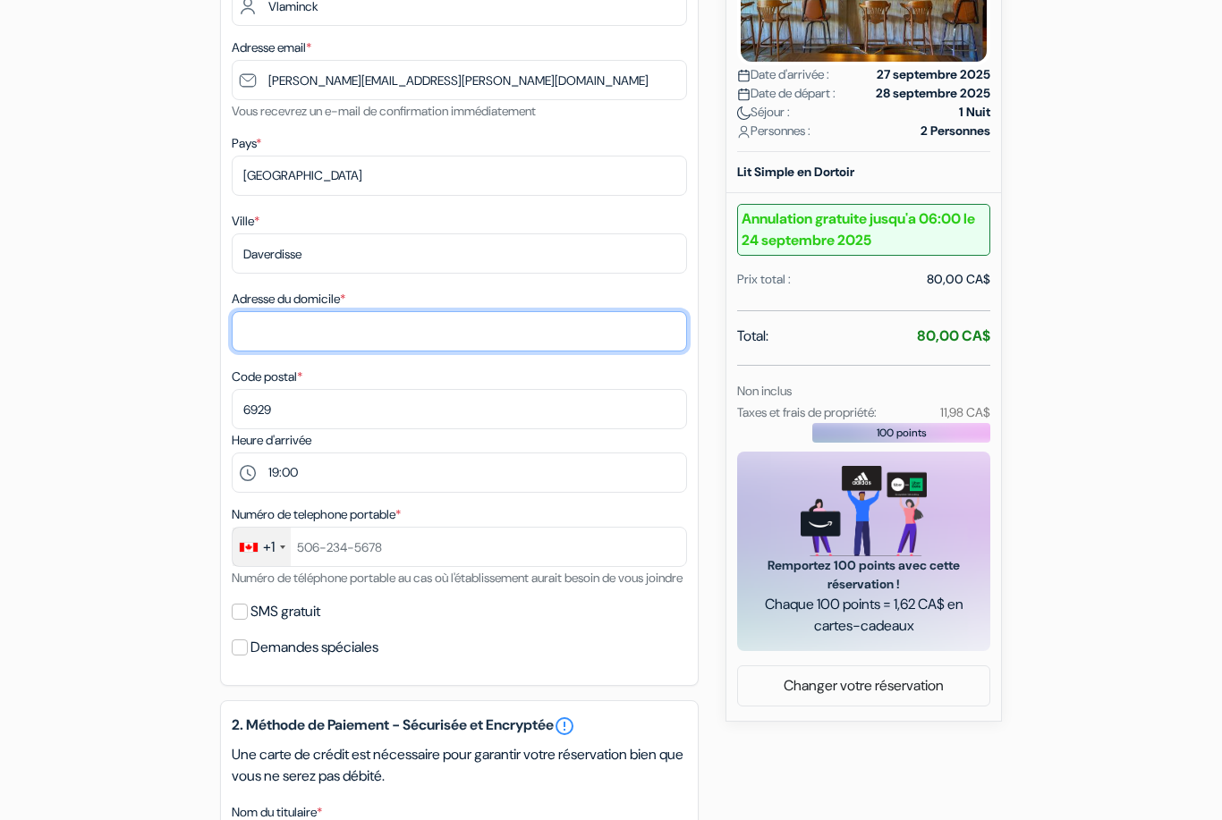
click at [288, 329] on input "Adresse du domicile *" at bounding box center [459, 332] width 455 height 40
type input "Rue de Graide 62"
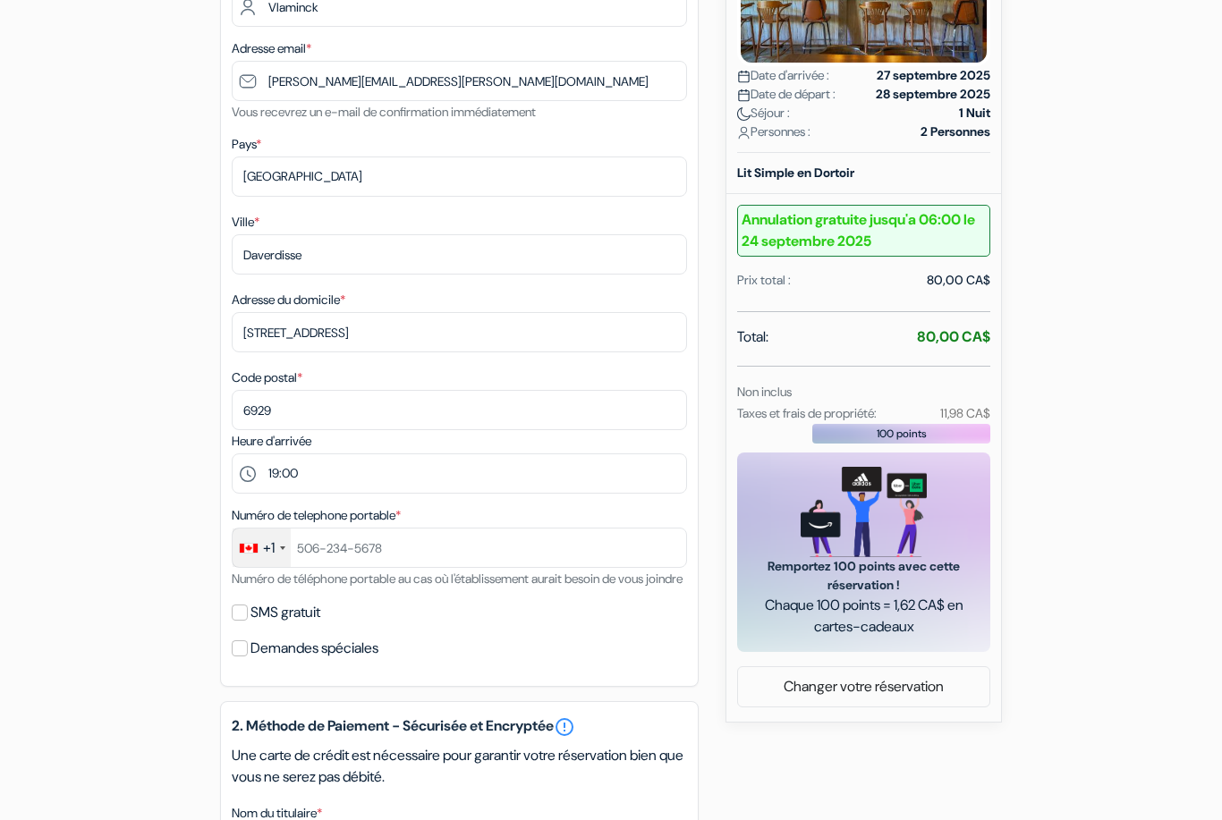
click at [44, 266] on form "Départ add_box Auberge de Jeunesse Le Camp De Base 5 Rue Saint-Jean-Baptiste, L…" at bounding box center [611, 496] width 1222 height 1654
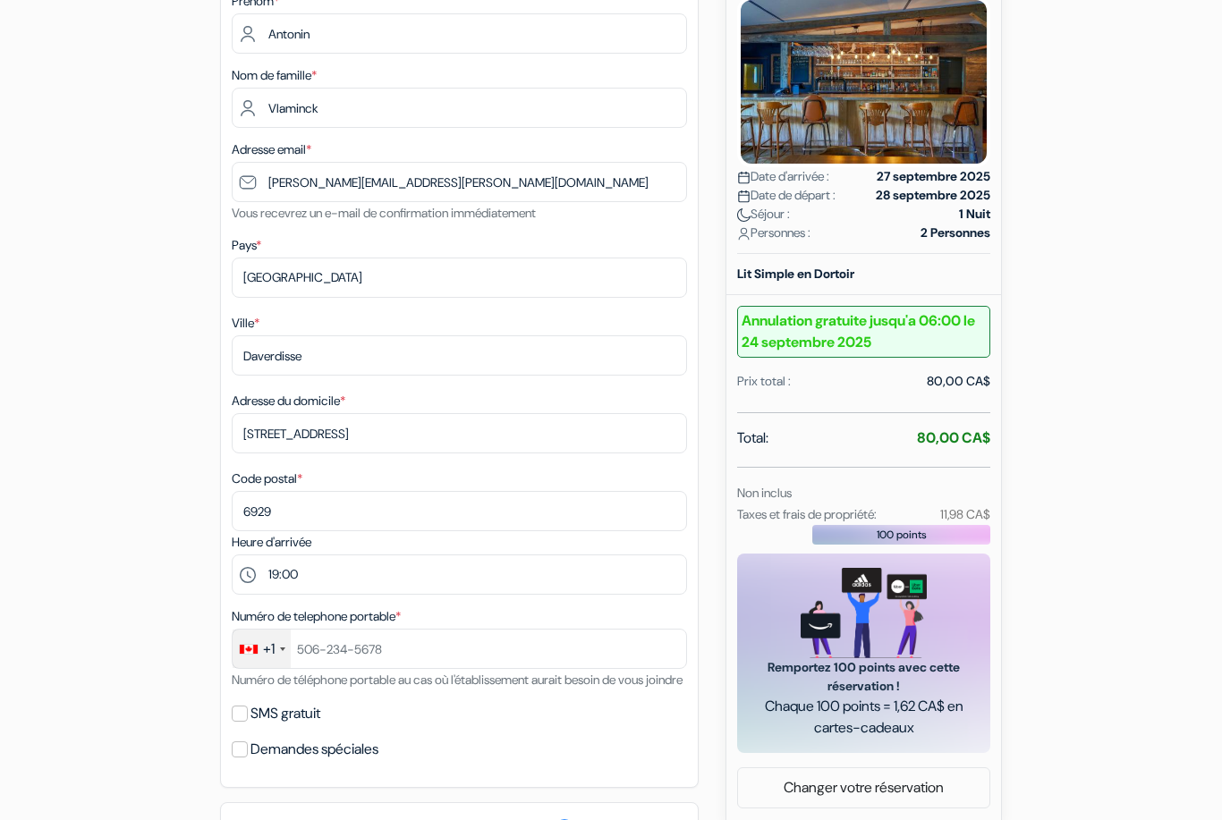
scroll to position [519, 0]
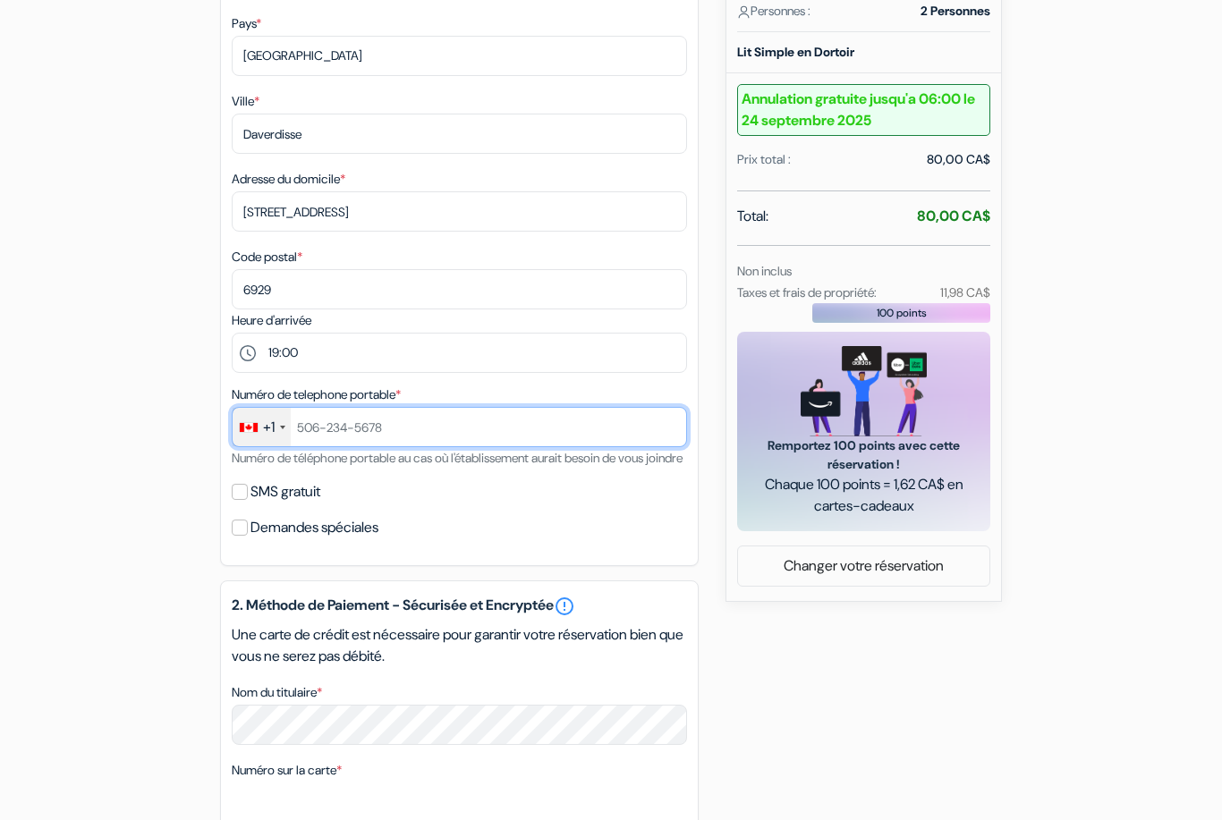
click at [322, 421] on input "text" at bounding box center [459, 427] width 455 height 40
type input "4185719167"
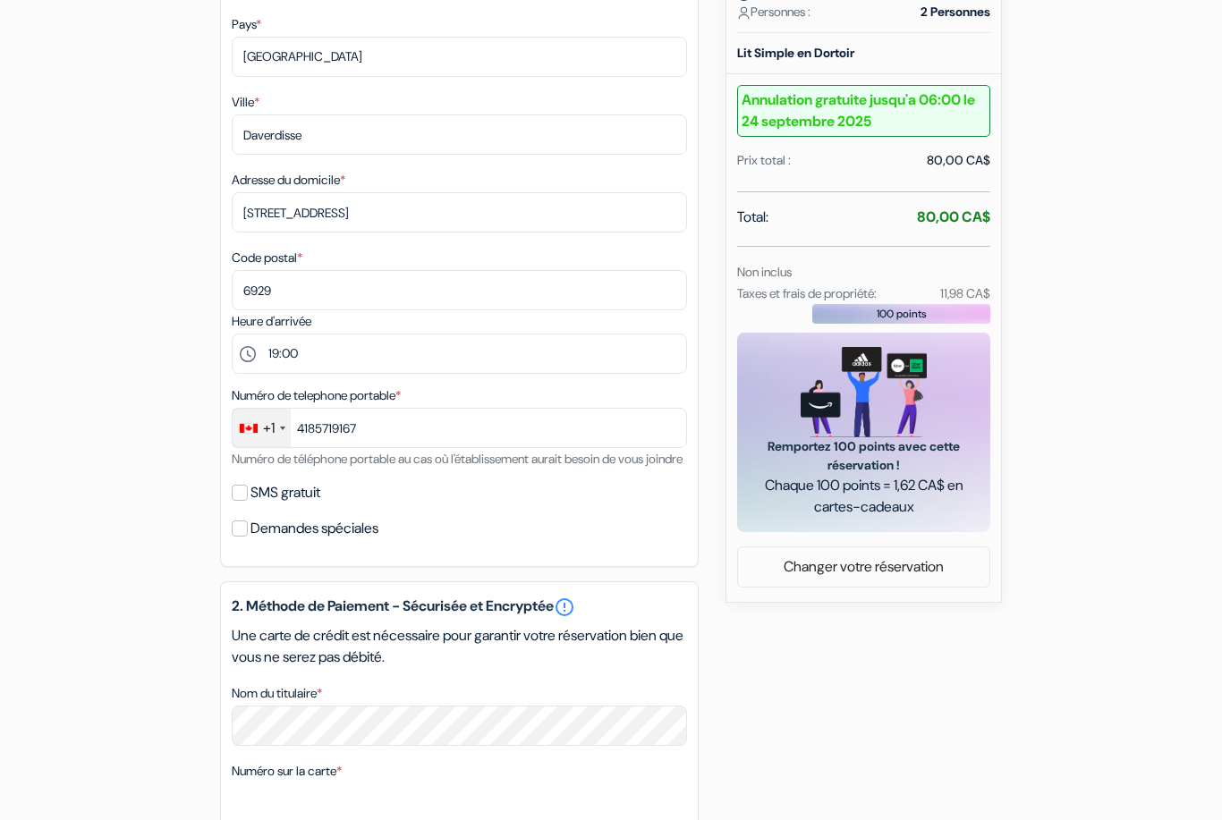
click at [104, 402] on div "add_box Auberge de Jeunesse Le Camp De Base 5 Rue Saint-Jean-Baptiste, LʼAnse-S…" at bounding box center [611, 446] width 1020 height 1604
click at [120, 440] on div "add_box Auberge de Jeunesse Le Camp De Base 5 Rue Saint-Jean-Baptiste, LʼAnse-S…" at bounding box center [611, 446] width 1020 height 1604
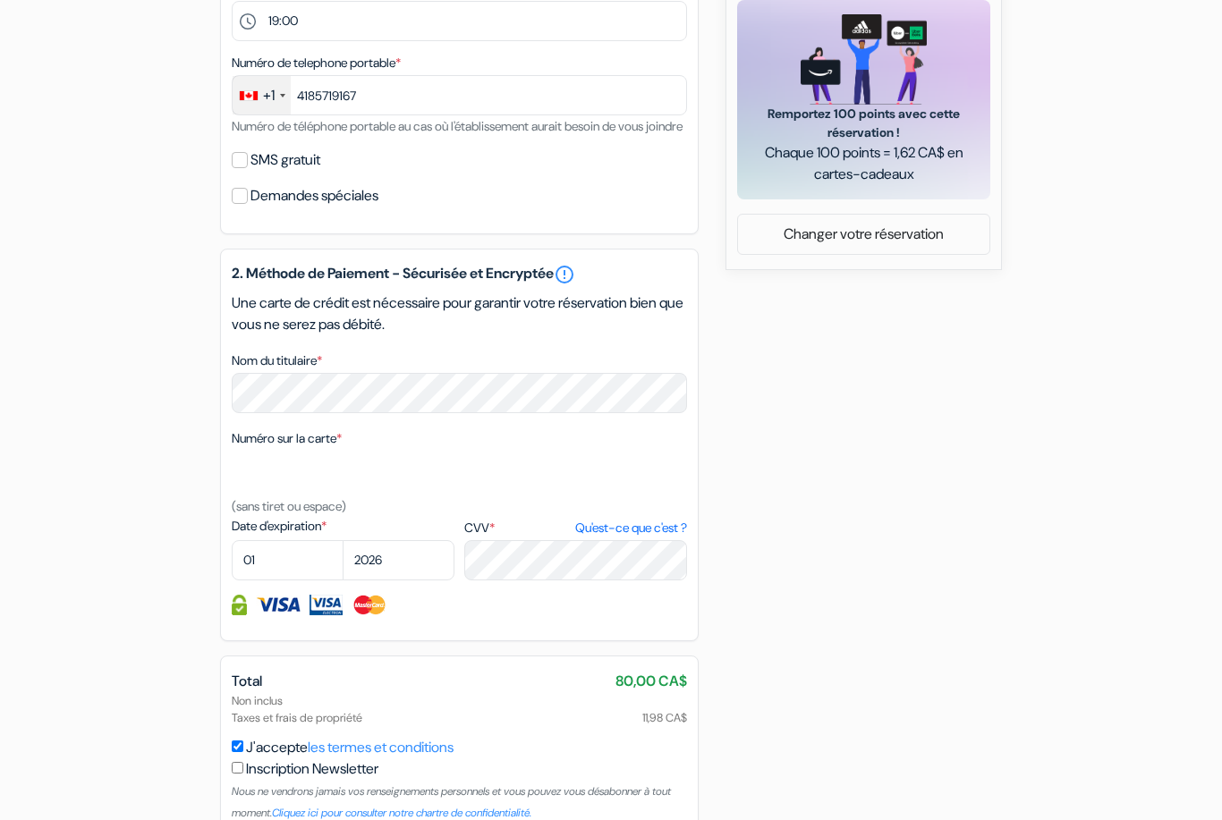
scroll to position [854, 0]
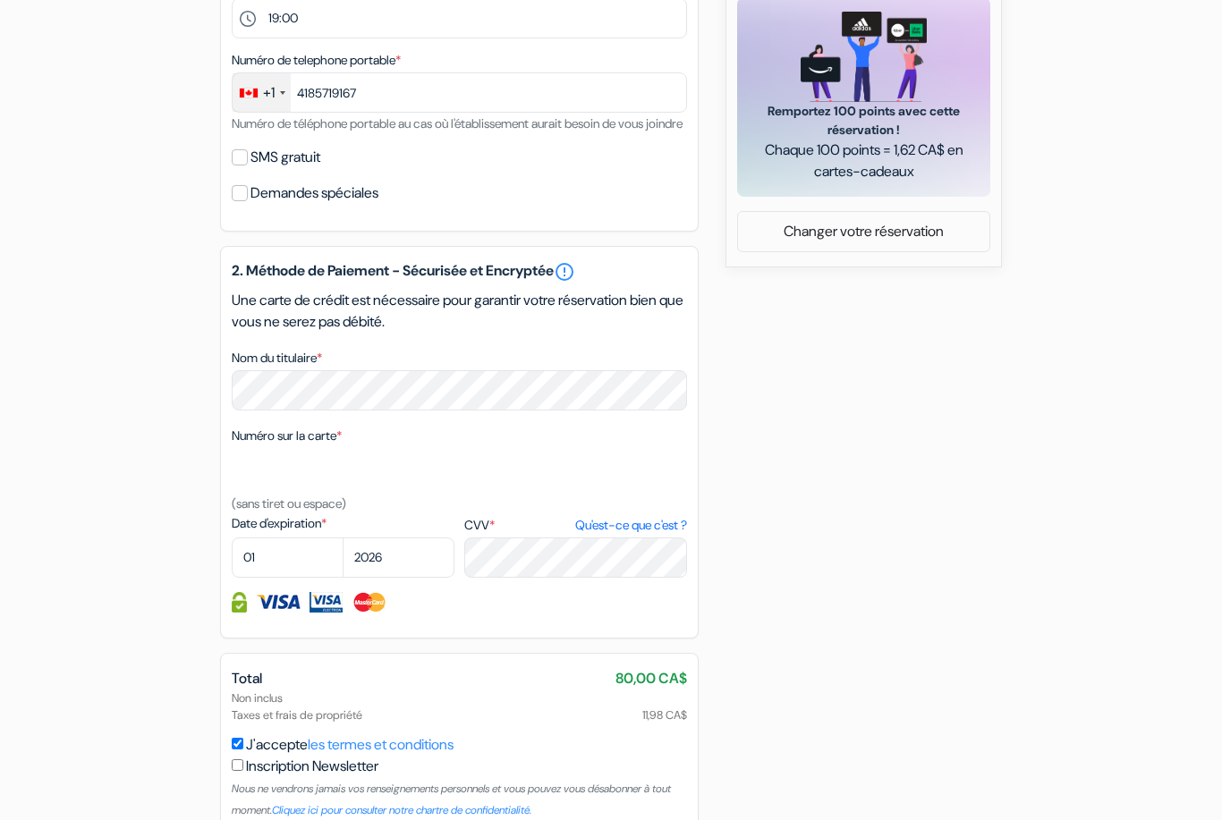
click at [132, 470] on div "add_box Auberge de Jeunesse Le Camp De Base 5 Rue Saint-Jean-Baptiste, LʼAnse-S…" at bounding box center [611, 111] width 1020 height 1604
select select "04"
click at [154, 570] on div "add_box Auberge de Jeunesse Le Camp De Base 5 Rue Saint-Jean-Baptiste, LʼAnse-S…" at bounding box center [611, 111] width 1020 height 1604
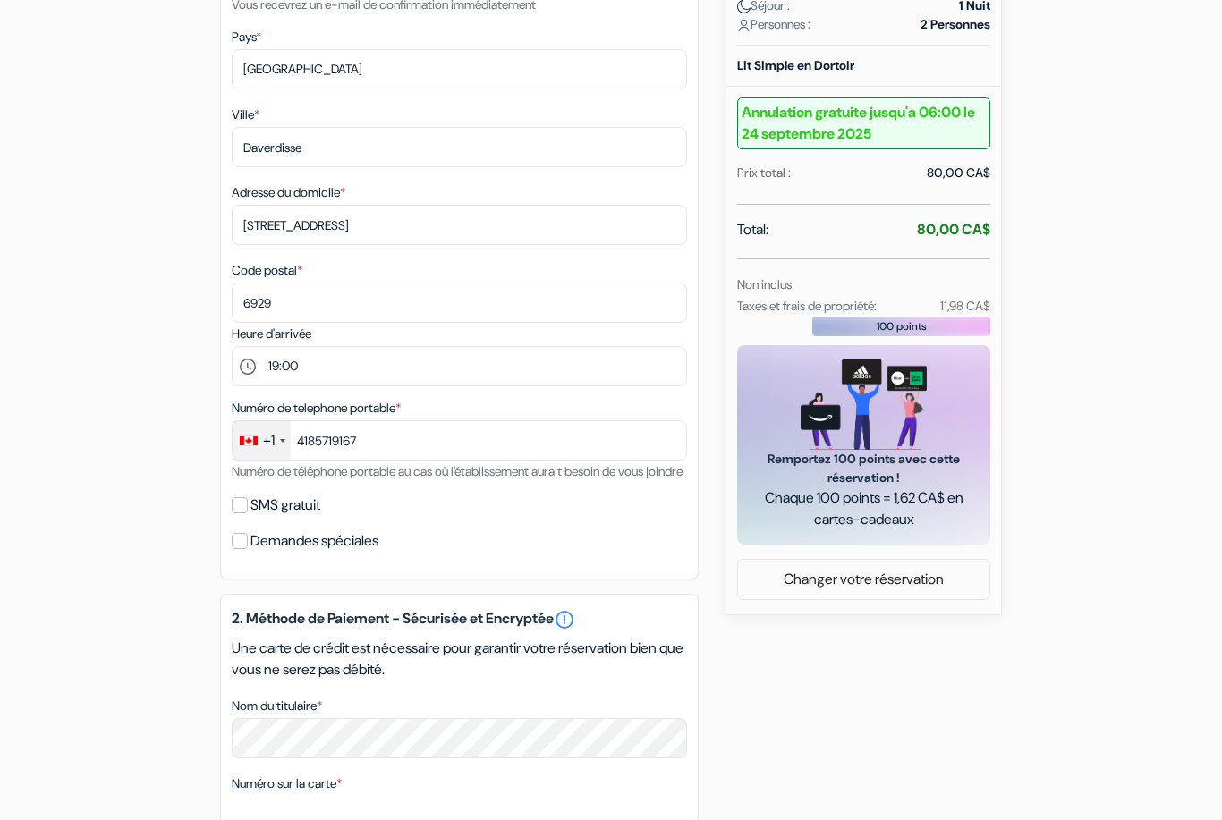
scroll to position [911, 0]
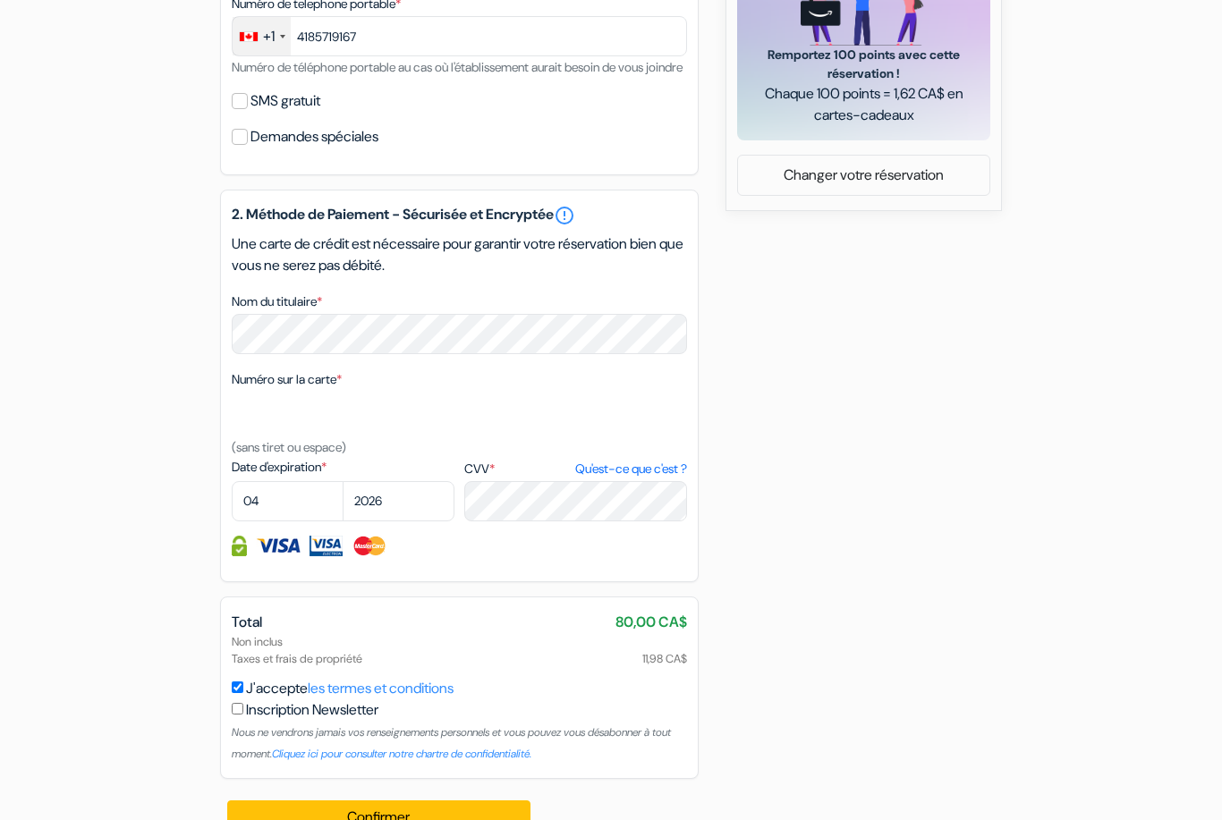
click at [286, 819] on button "Confirmer Loading..." at bounding box center [378, 818] width 303 height 34
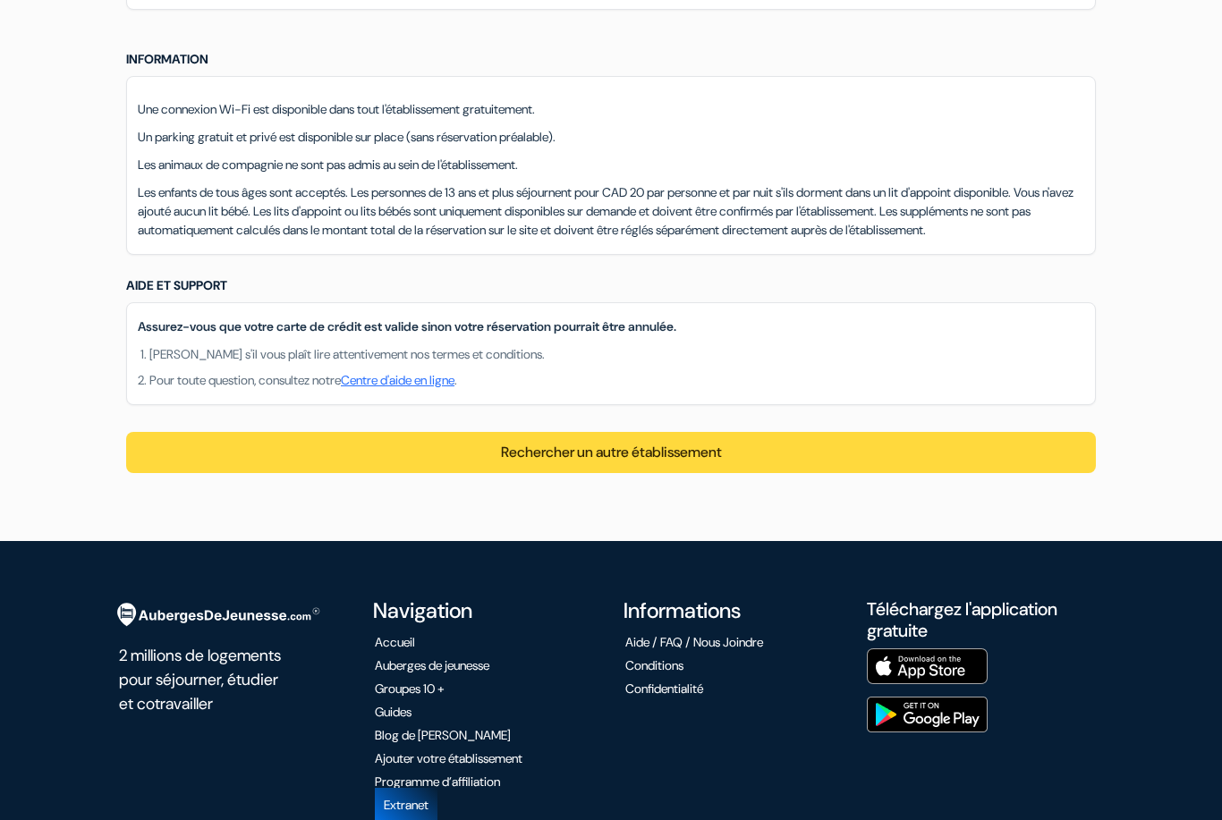
scroll to position [1474, 0]
drag, startPoint x: 139, startPoint y: 347, endPoint x: 751, endPoint y: 343, distance: 612.7
click at [751, 336] on p "Assurez-vous que votre carte de crédit est valide sinon votre réservation pourr…" at bounding box center [611, 327] width 946 height 19
click at [533, 255] on div "Une connexion Wi-Fi est disponible dans tout l'établissement gratuitement. Un p…" at bounding box center [611, 165] width 970 height 179
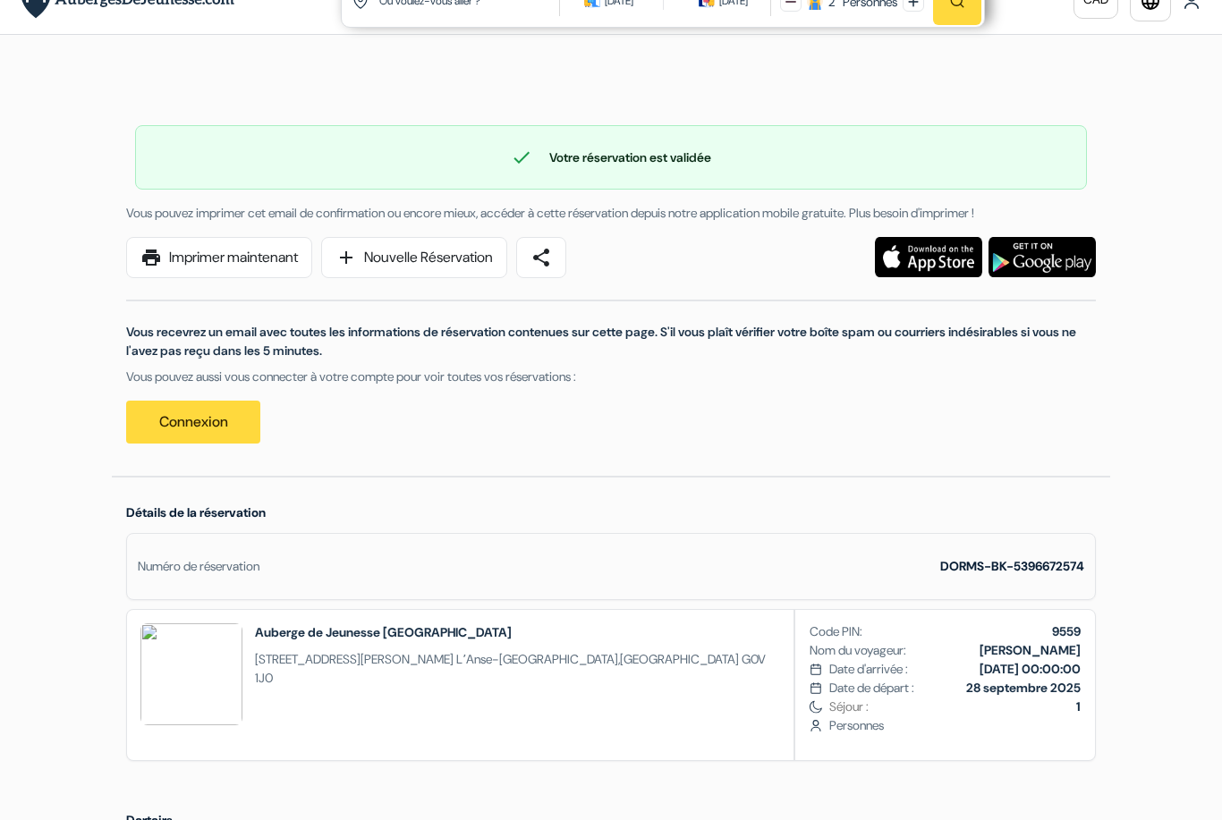
scroll to position [33, 0]
